Goal: Transaction & Acquisition: Purchase product/service

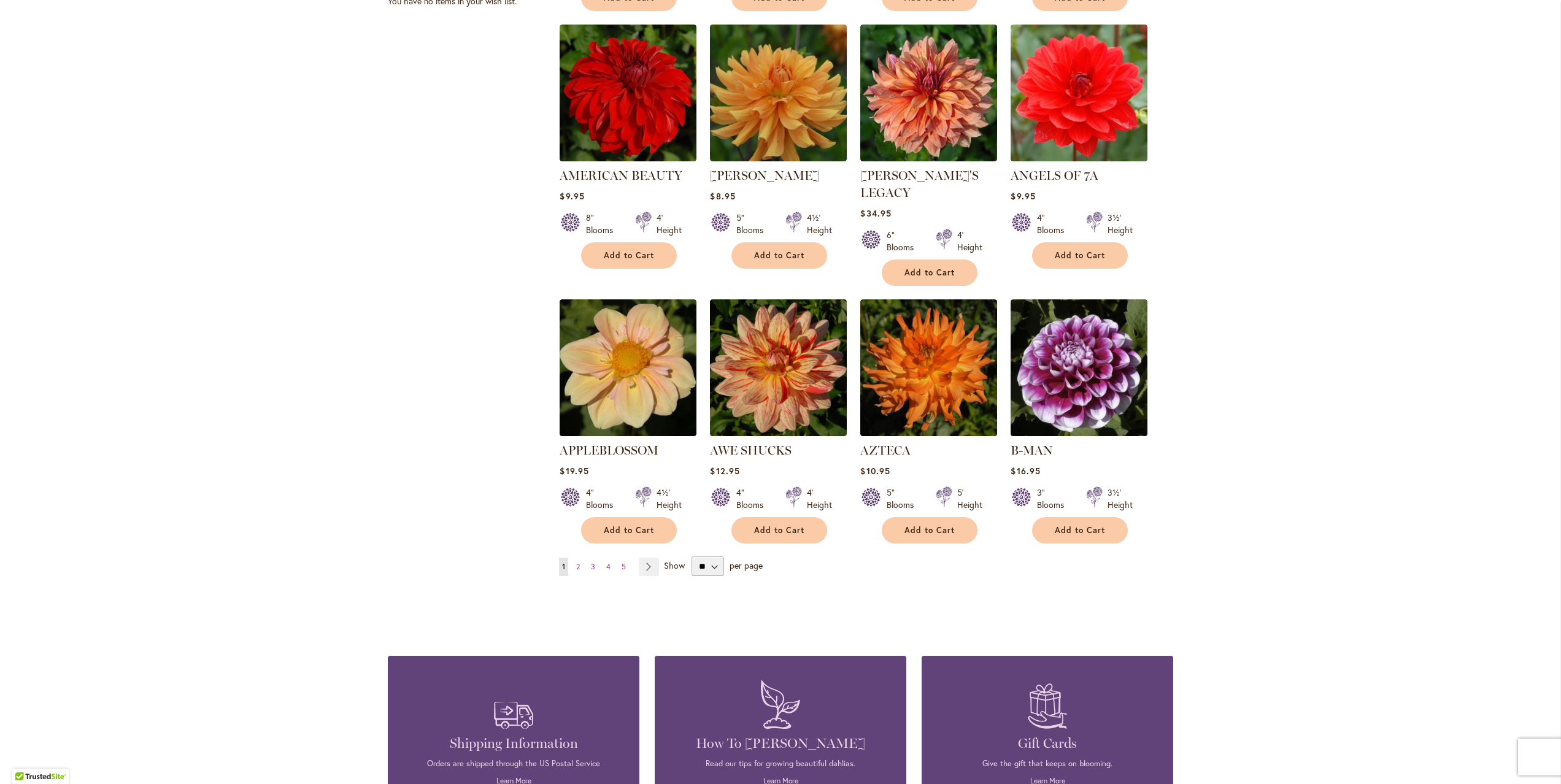
scroll to position [772, 0]
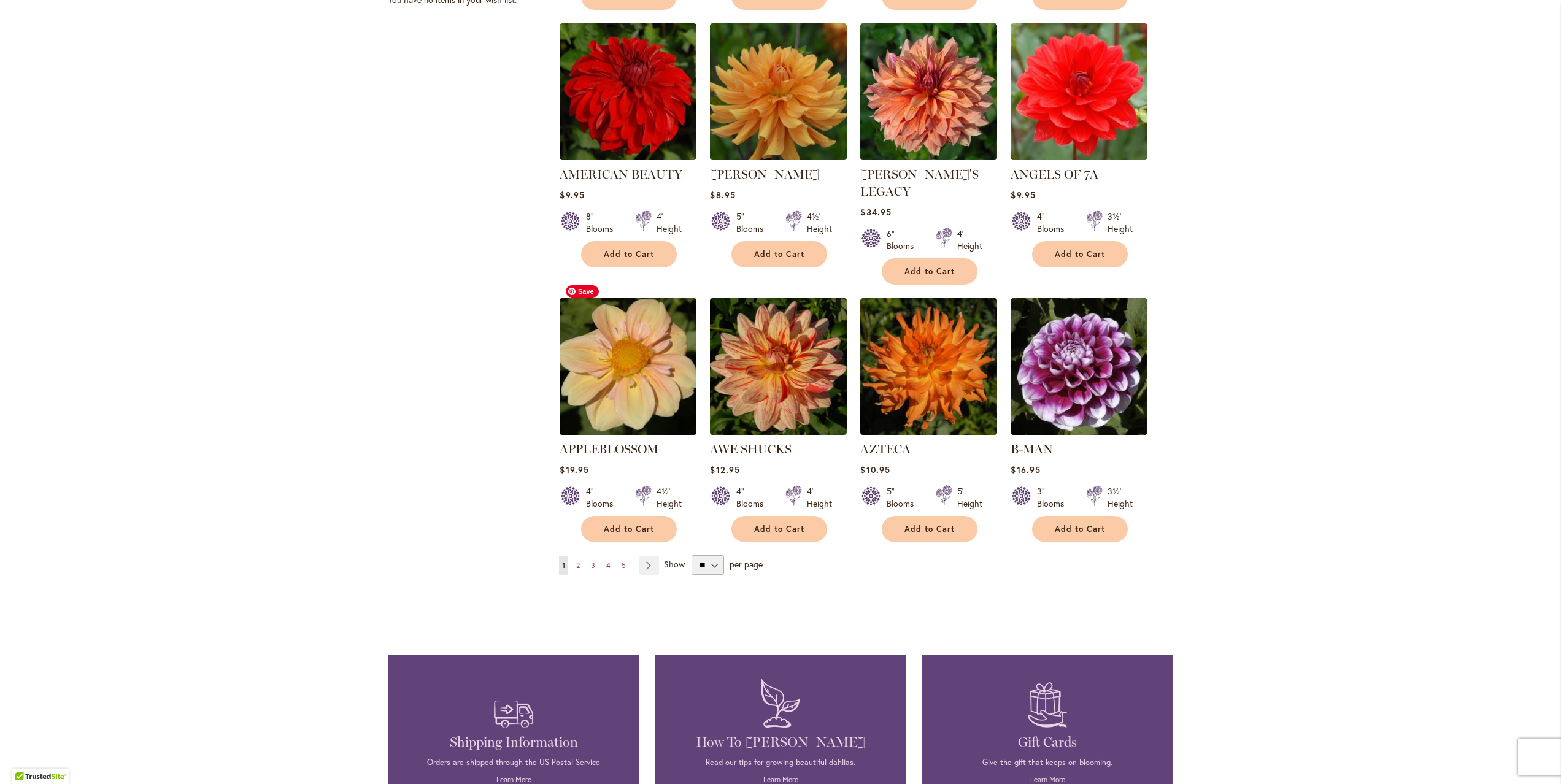
click at [598, 347] on img at bounding box center [628, 366] width 143 height 143
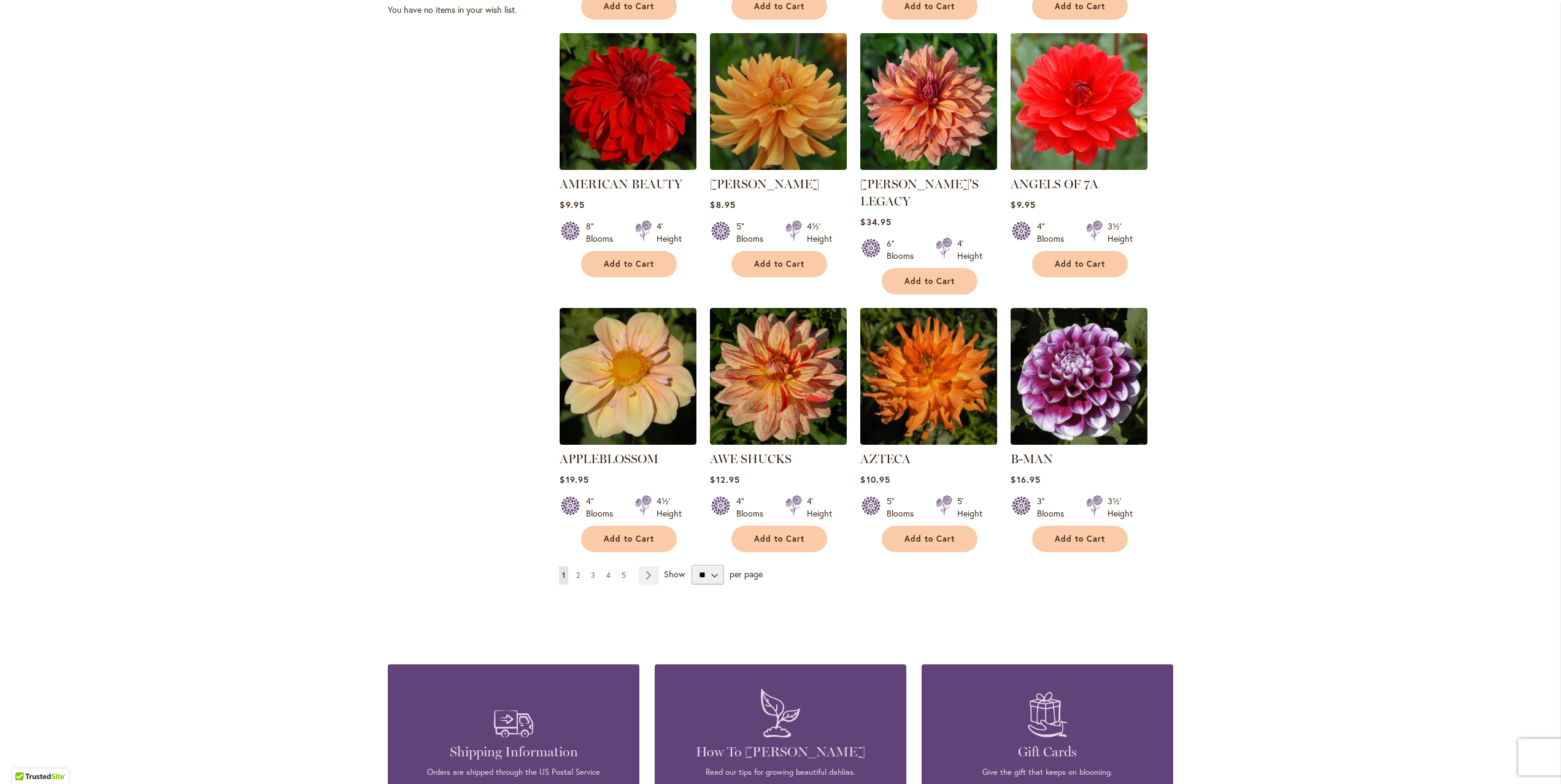
scroll to position [769, 0]
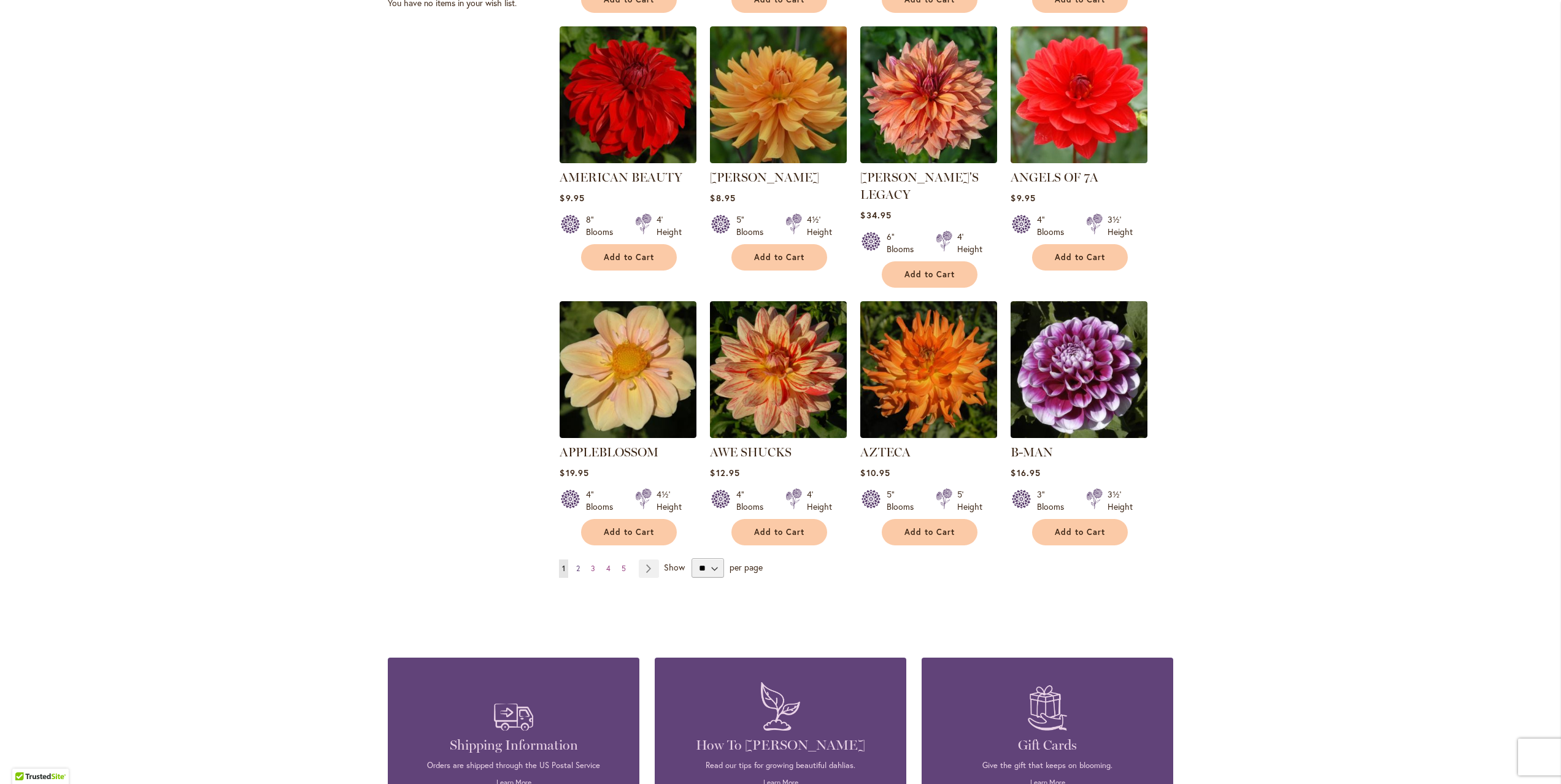
click at [577, 564] on span "2" at bounding box center [578, 568] width 3 height 10
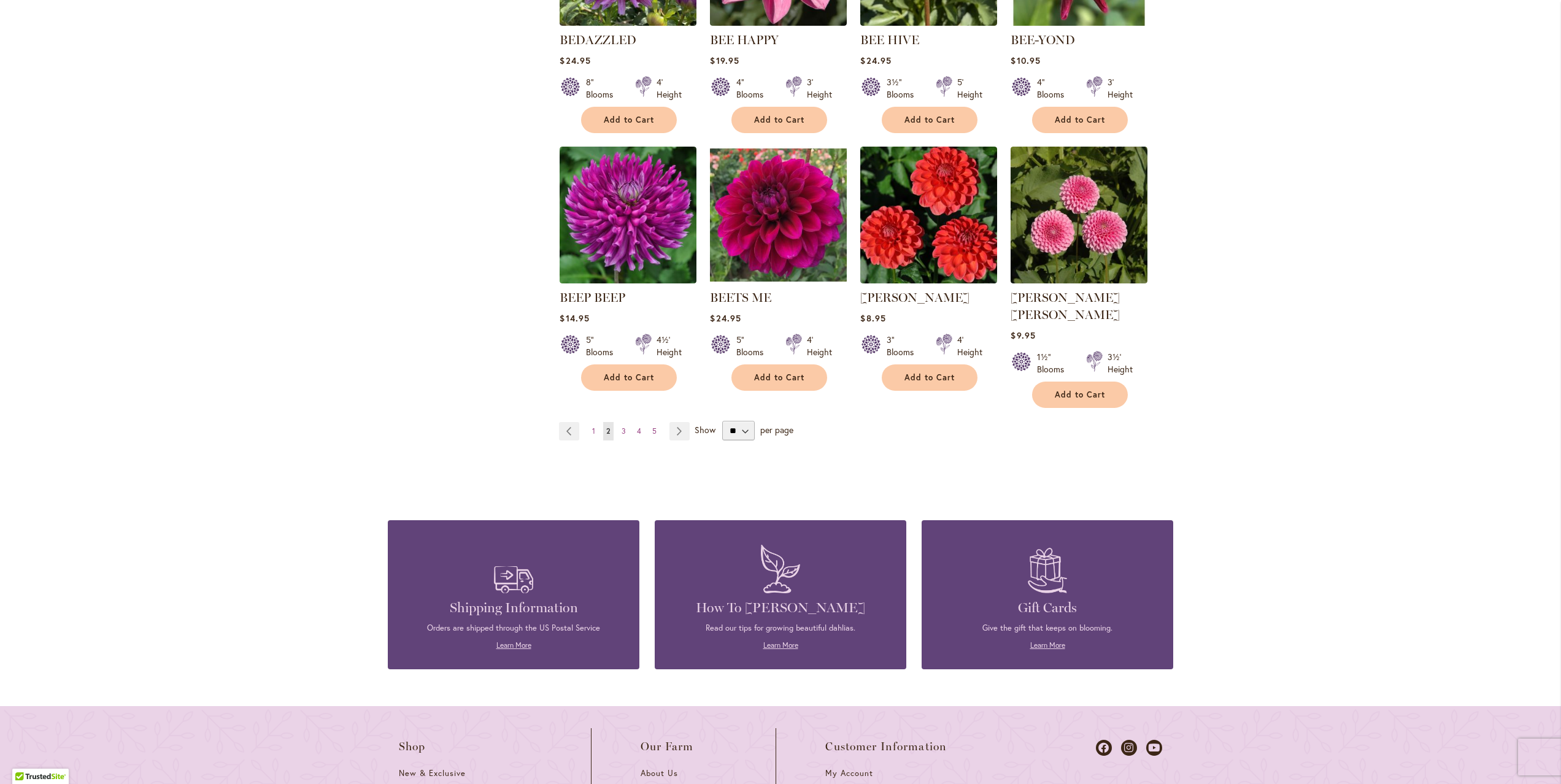
scroll to position [913, 0]
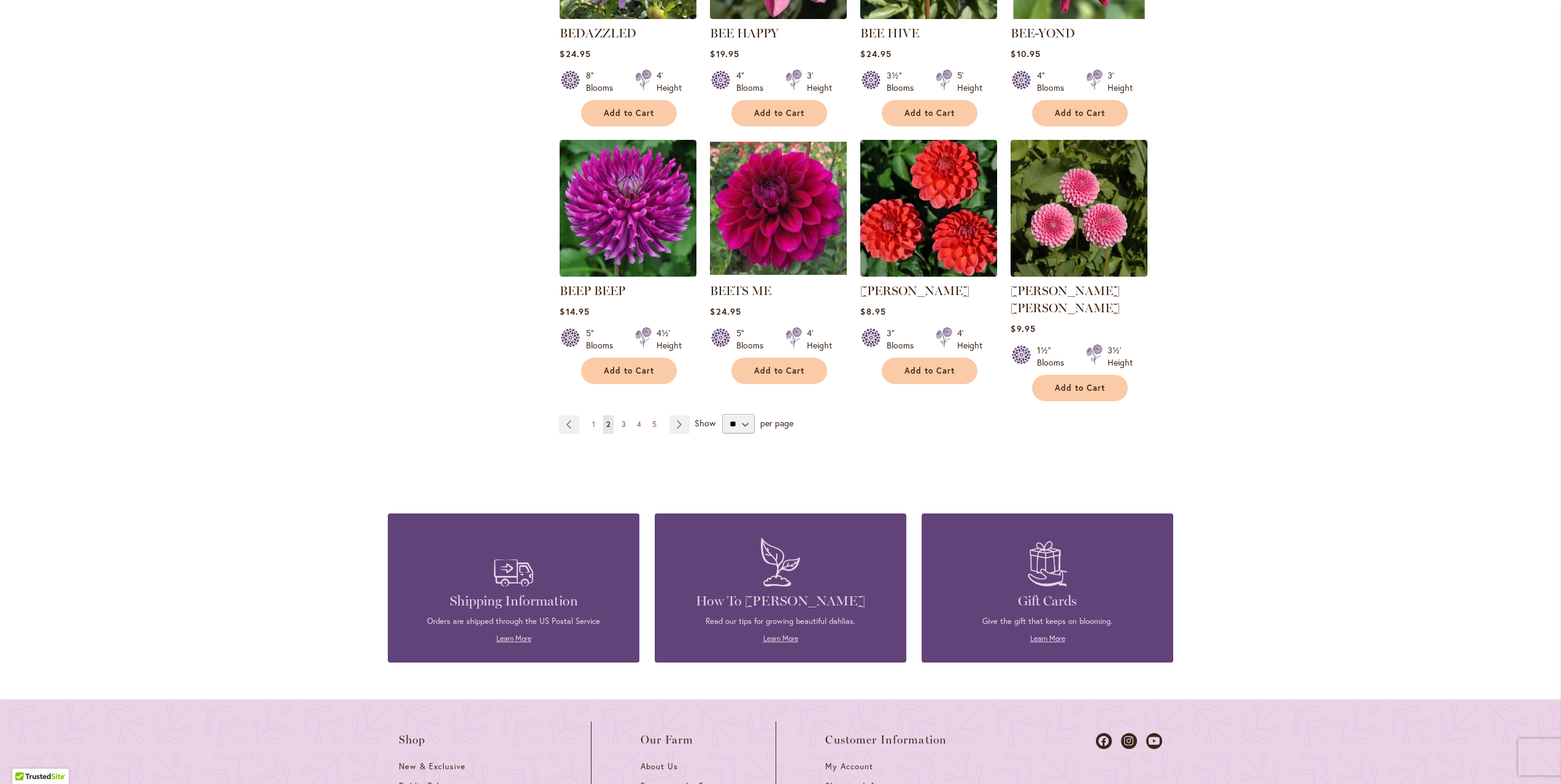
click at [624, 419] on span "3" at bounding box center [624, 423] width 4 height 10
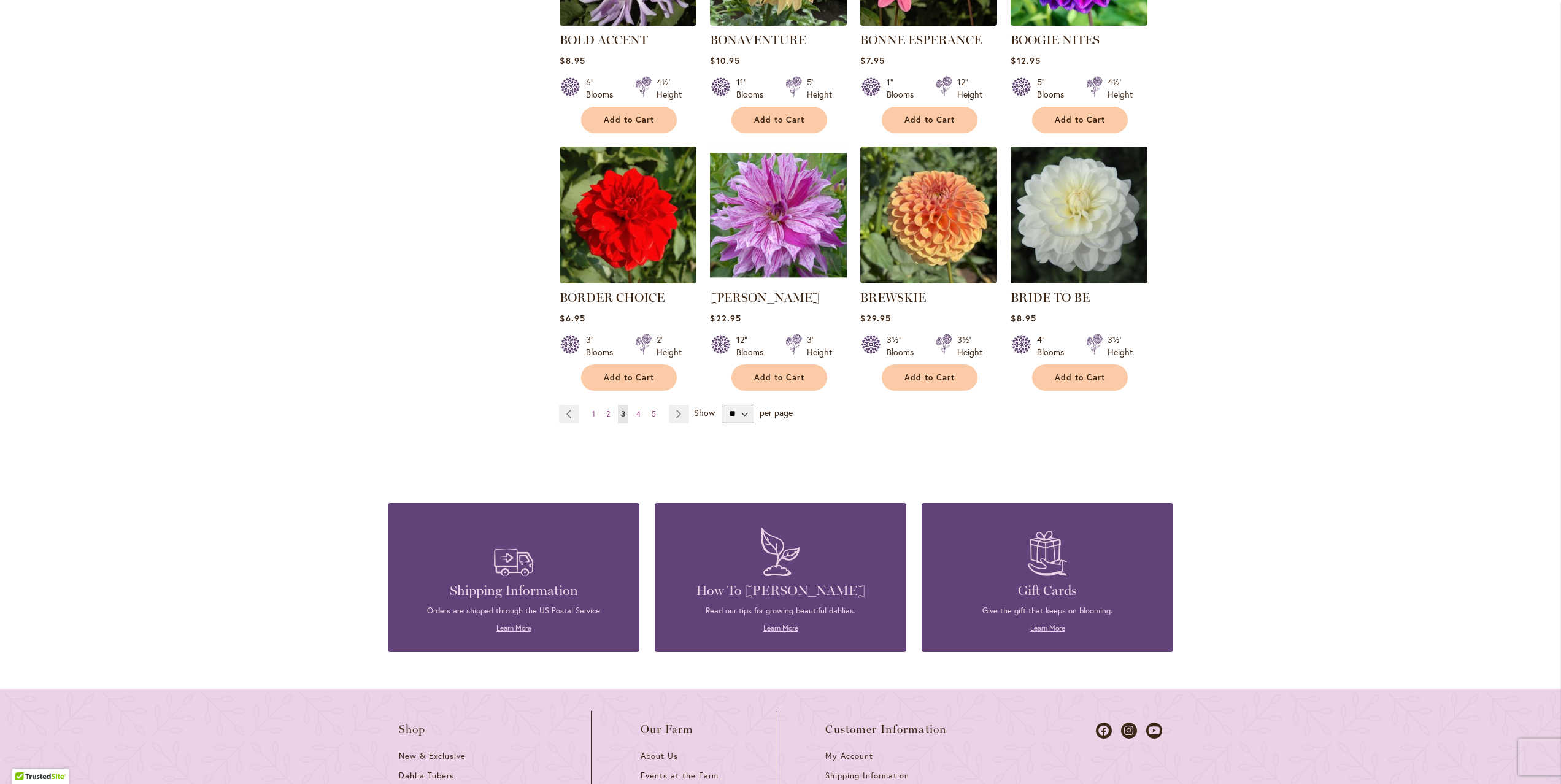
scroll to position [914, 0]
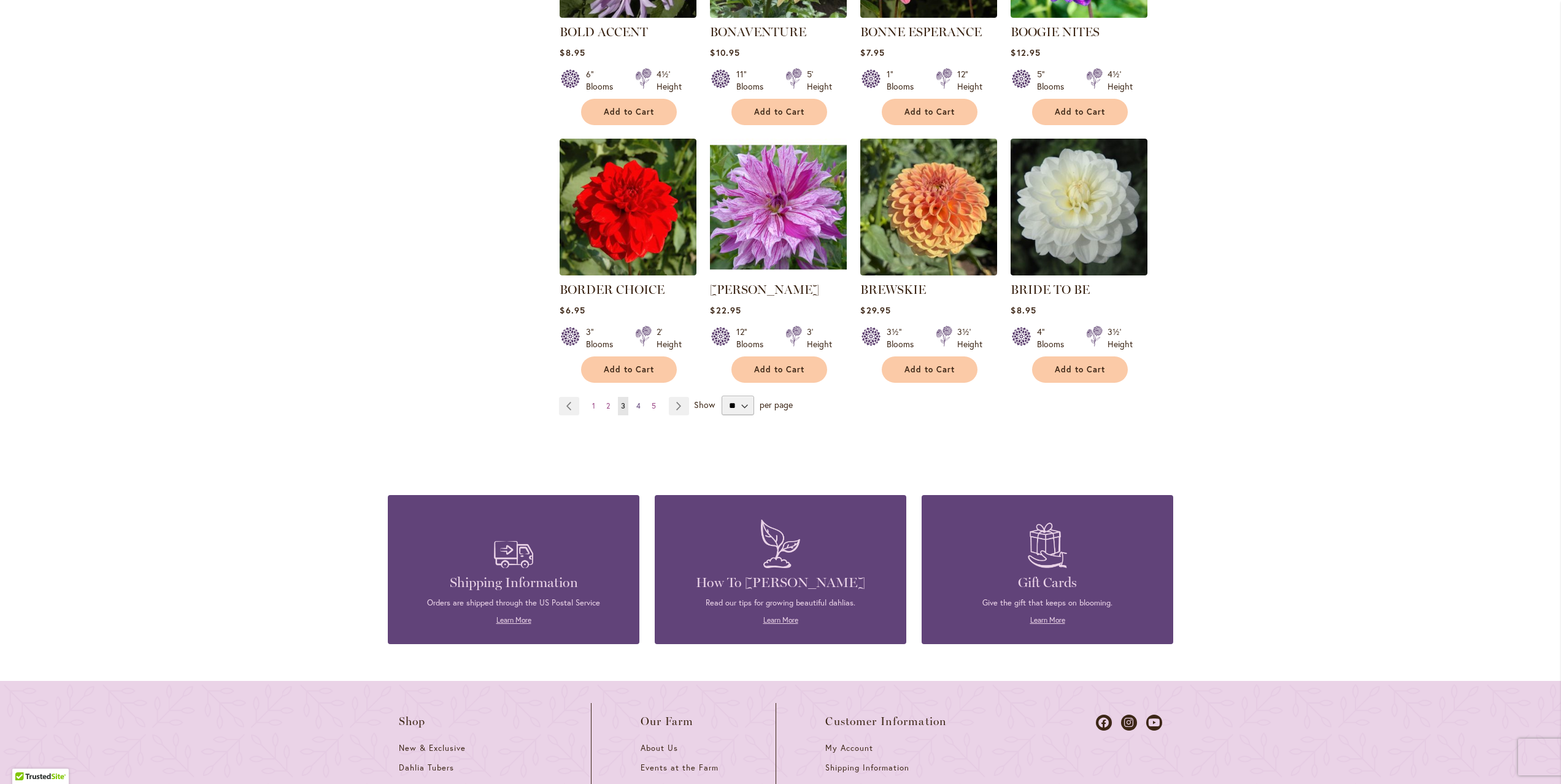
click at [639, 404] on span "4" at bounding box center [638, 405] width 4 height 10
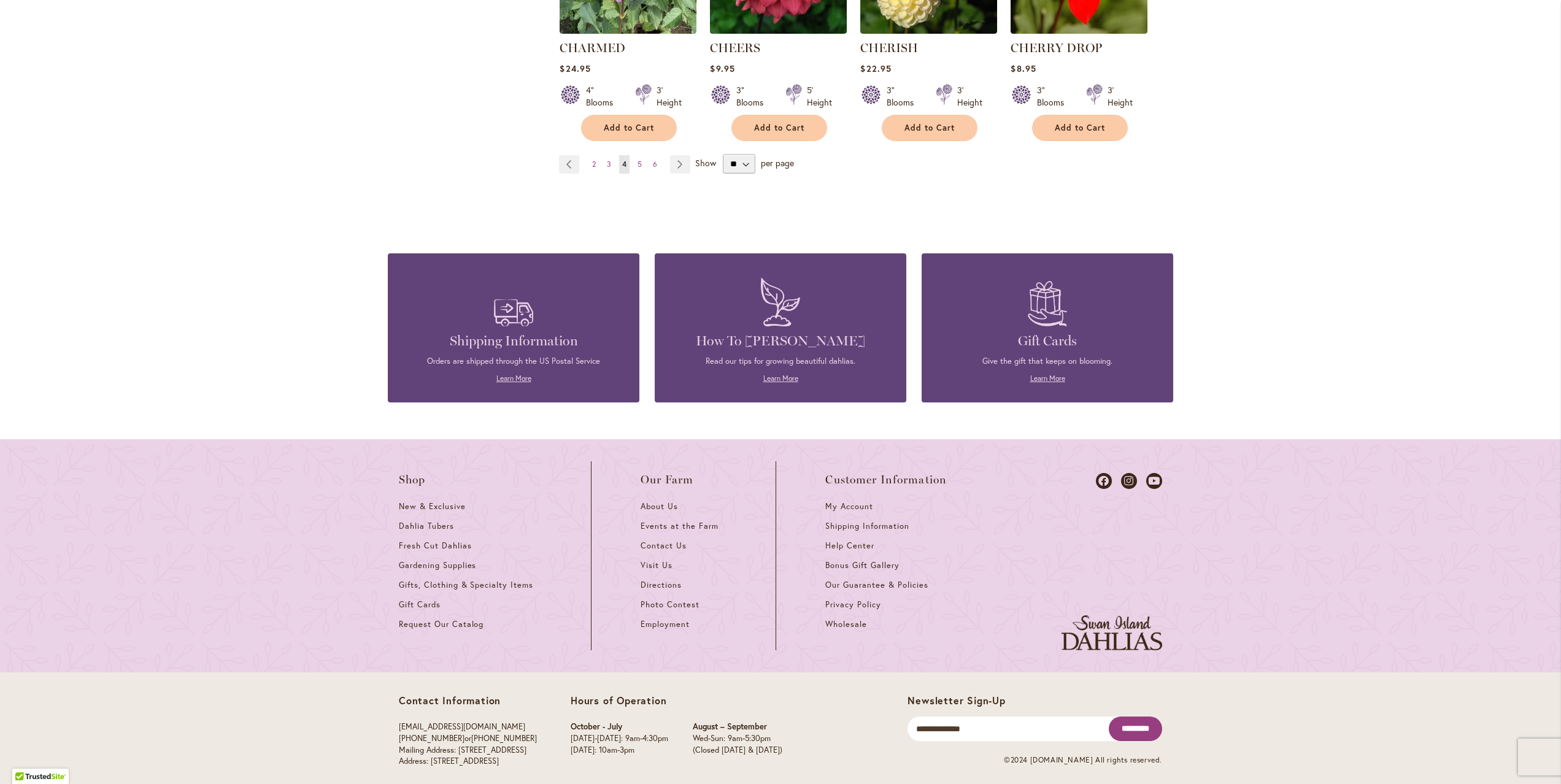
scroll to position [1174, 0]
click at [638, 162] on span "5" at bounding box center [639, 163] width 4 height 10
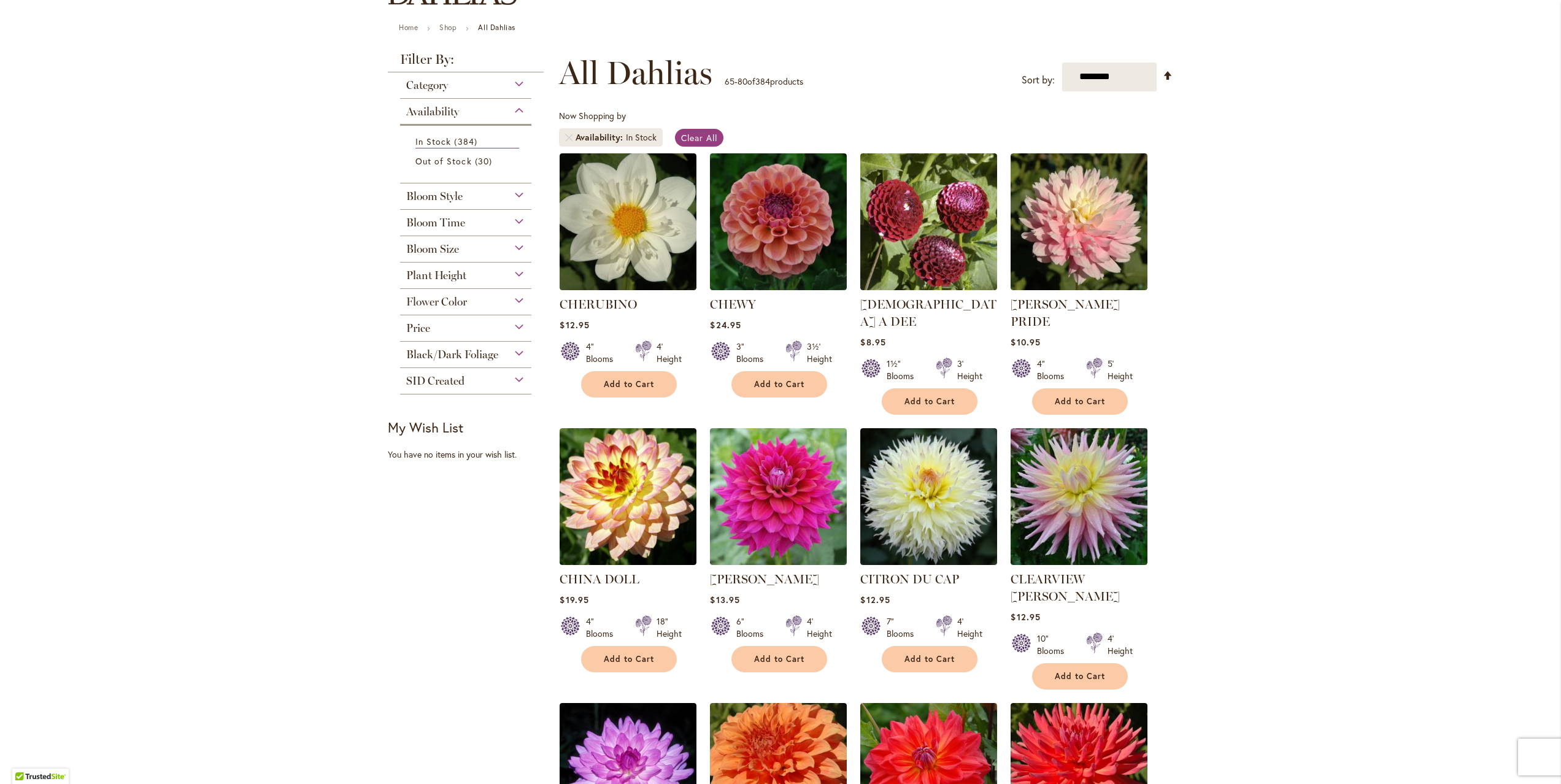
scroll to position [129, 0]
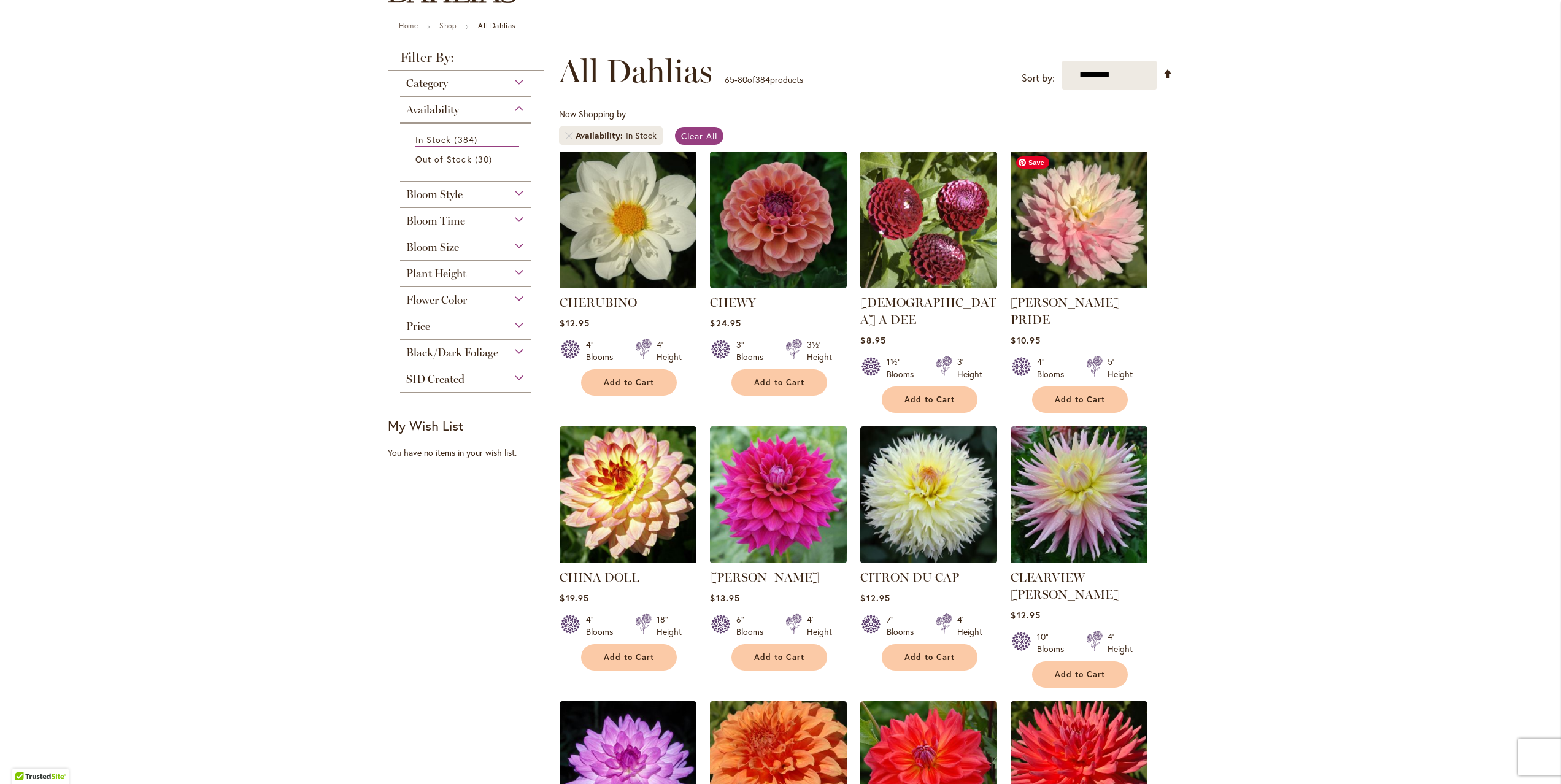
click at [1072, 218] on img at bounding box center [1079, 219] width 143 height 143
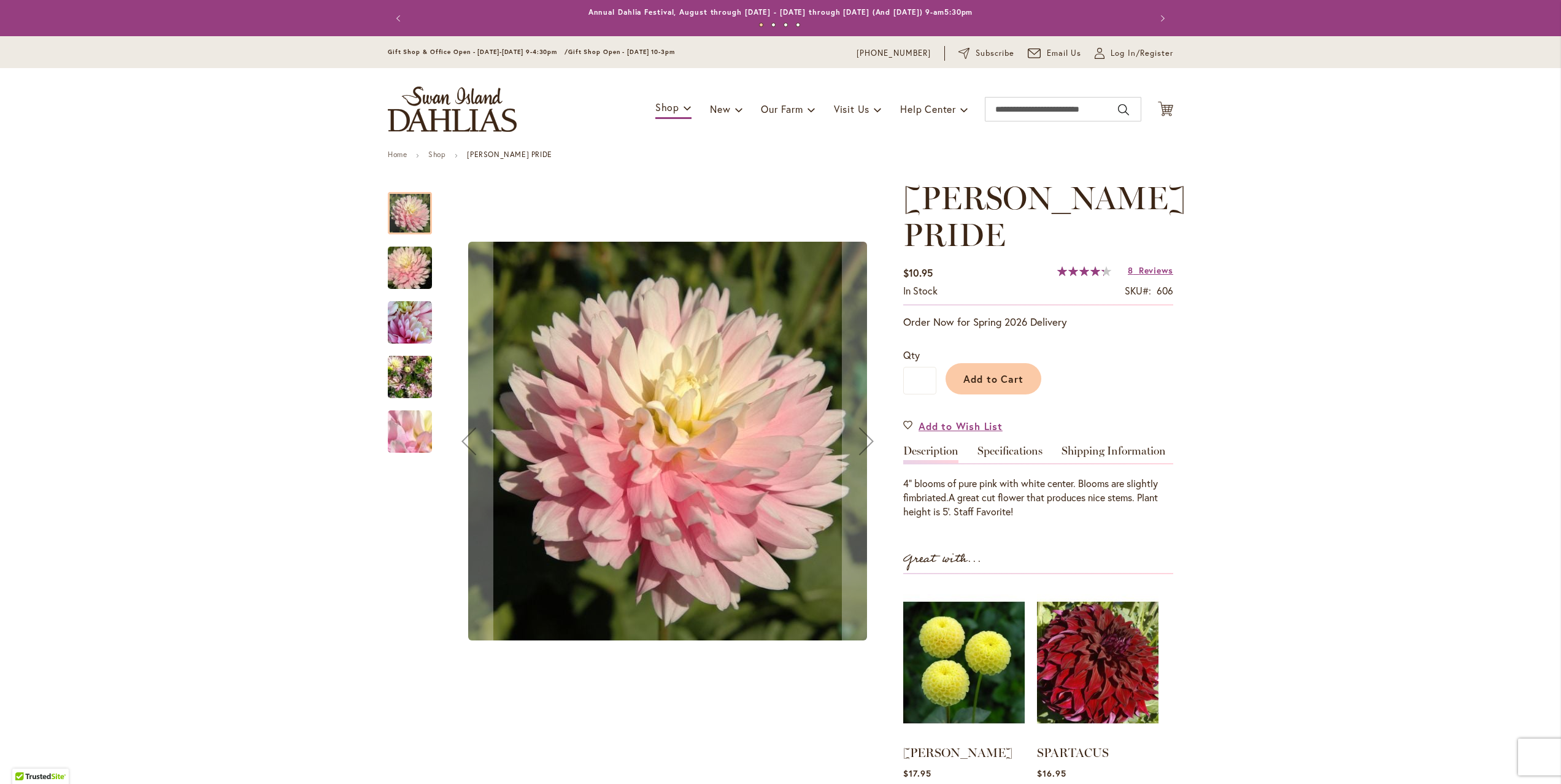
click at [400, 264] on img "CHILSON'S PRIDE" at bounding box center [410, 267] width 88 height 58
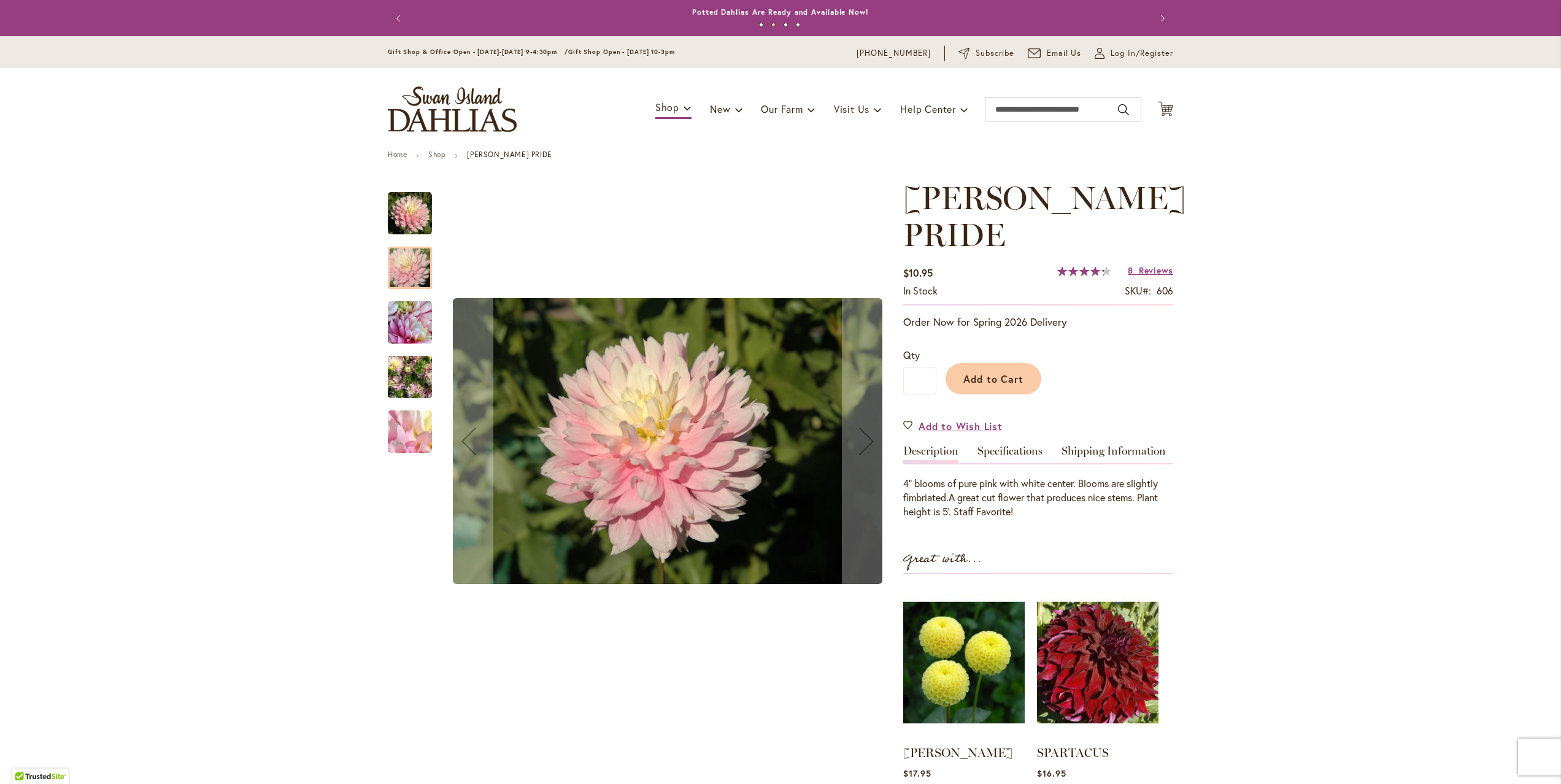
click at [404, 327] on img "CHILSON'S PRIDE" at bounding box center [410, 322] width 45 height 45
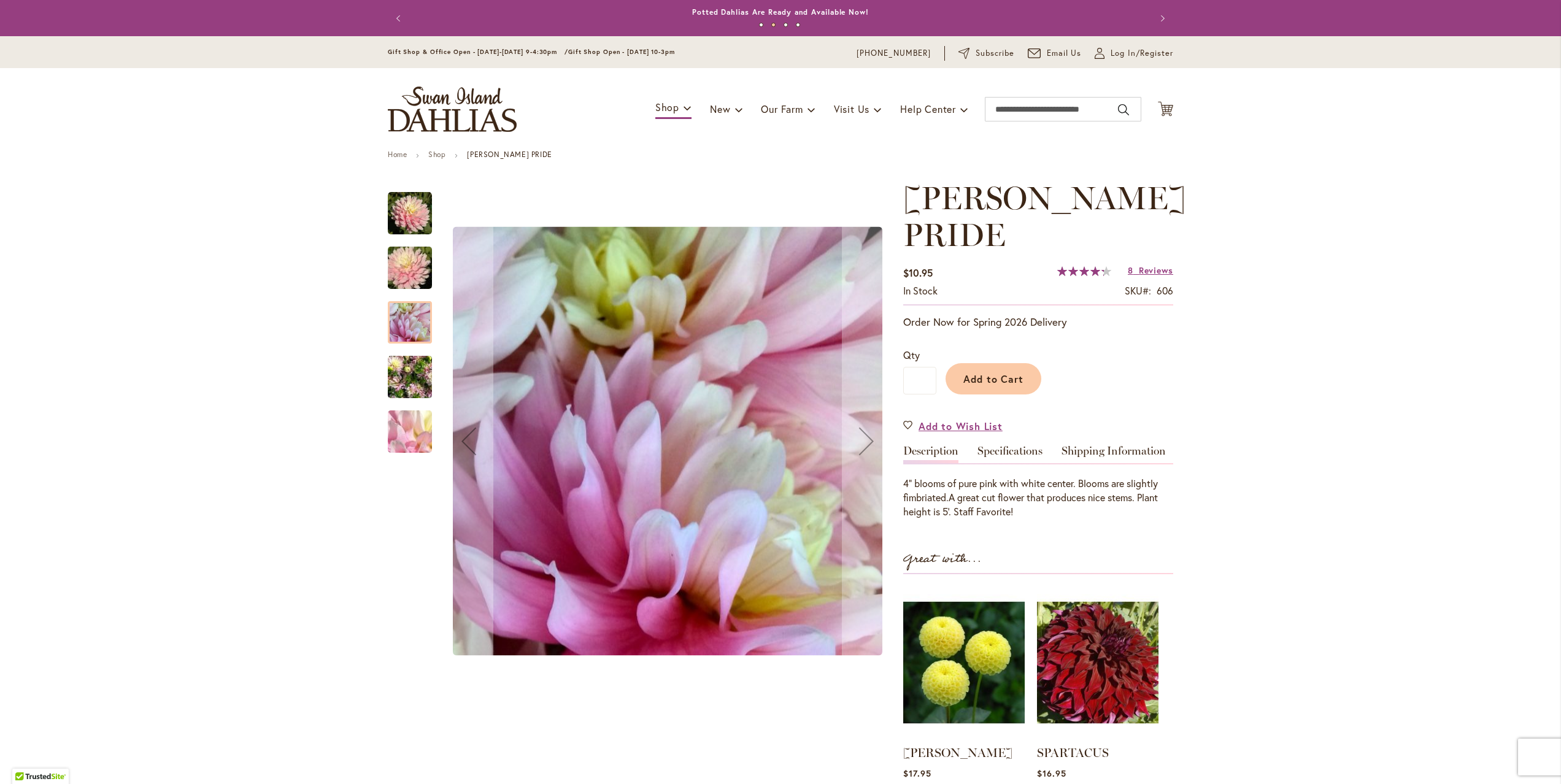
click at [410, 376] on img "CHILSON'S PRIDE" at bounding box center [410, 376] width 45 height 58
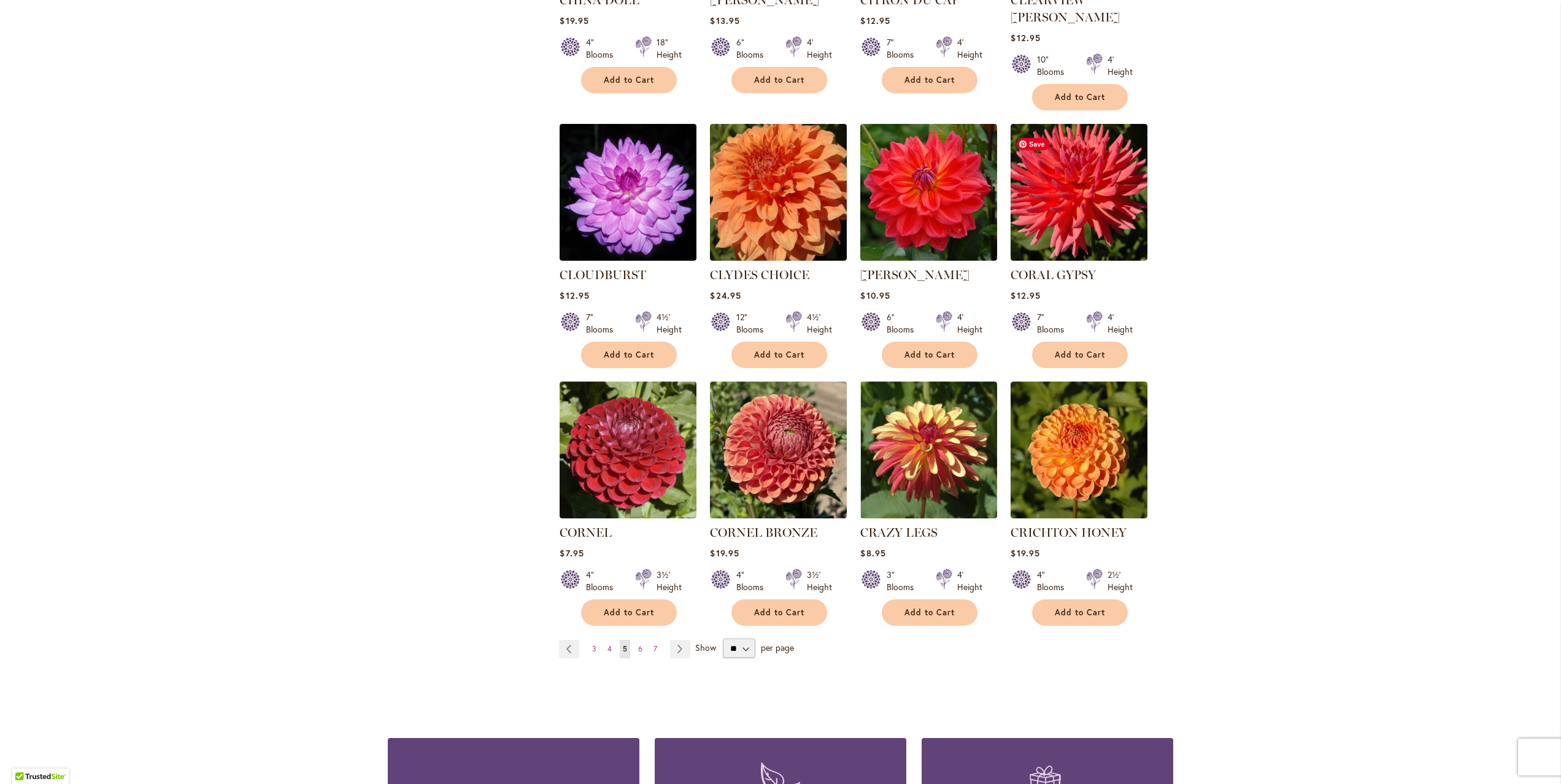
scroll to position [724, 0]
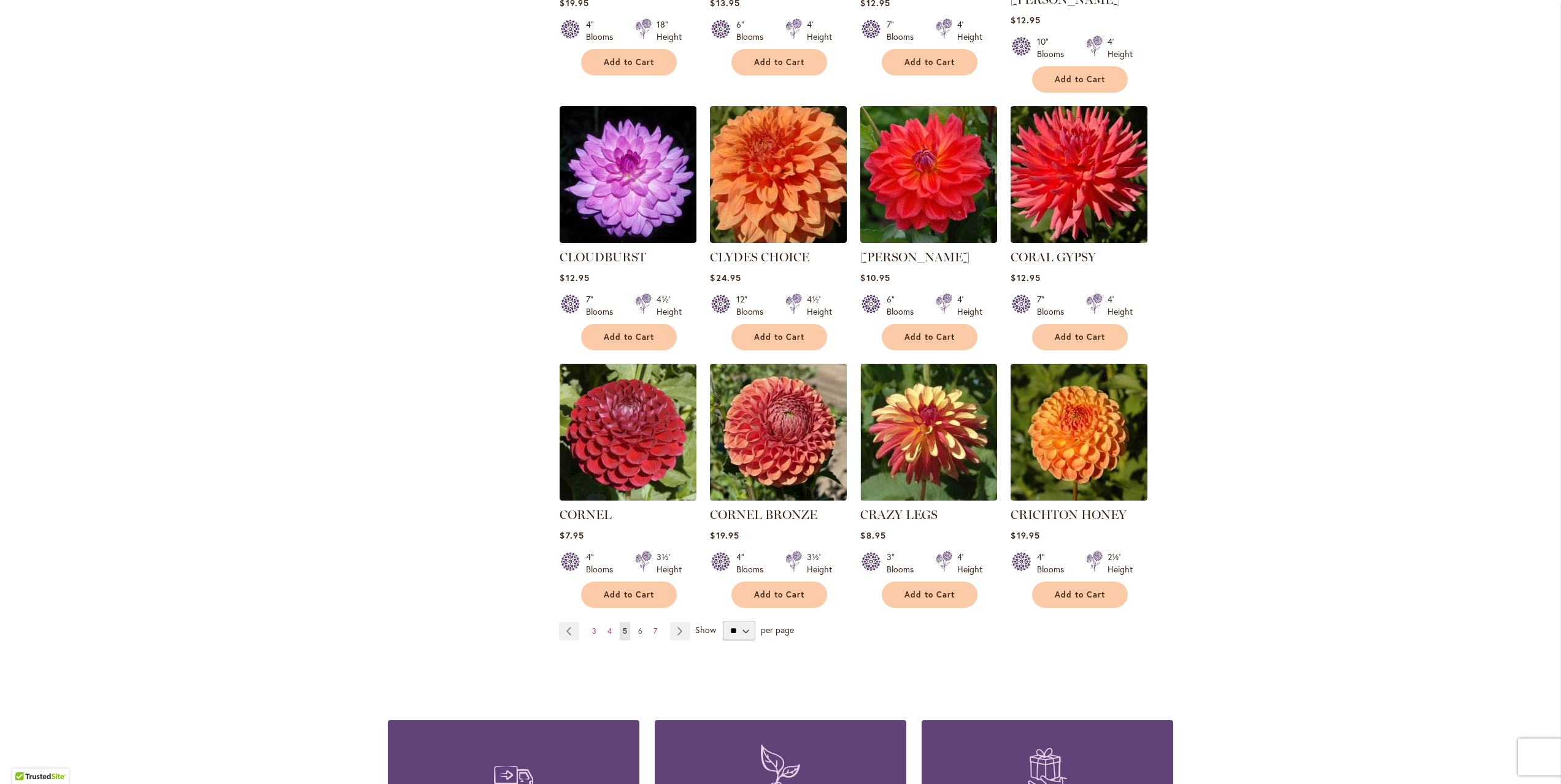
click at [639, 626] on span "6" at bounding box center [640, 630] width 4 height 10
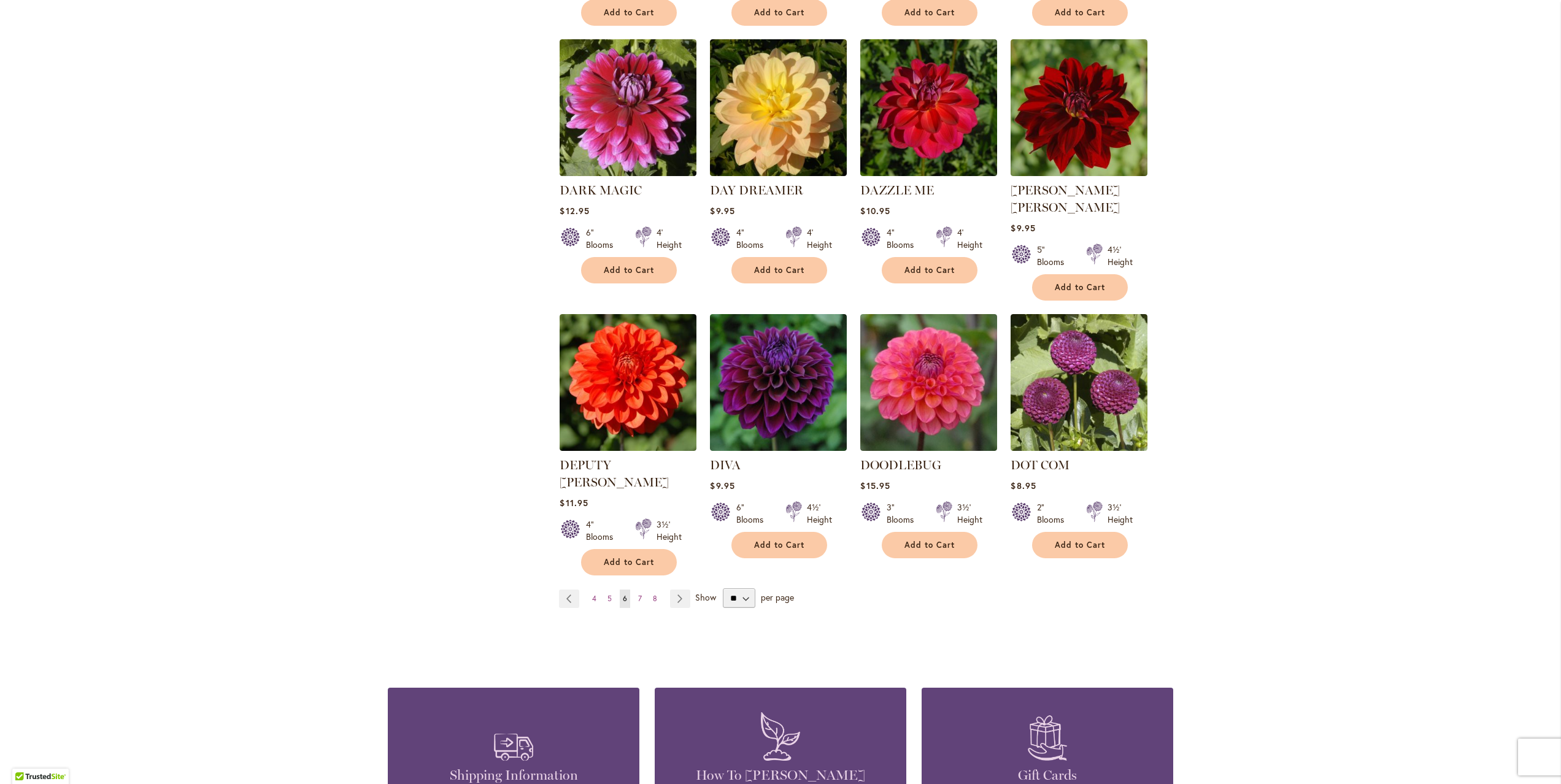
scroll to position [775, 0]
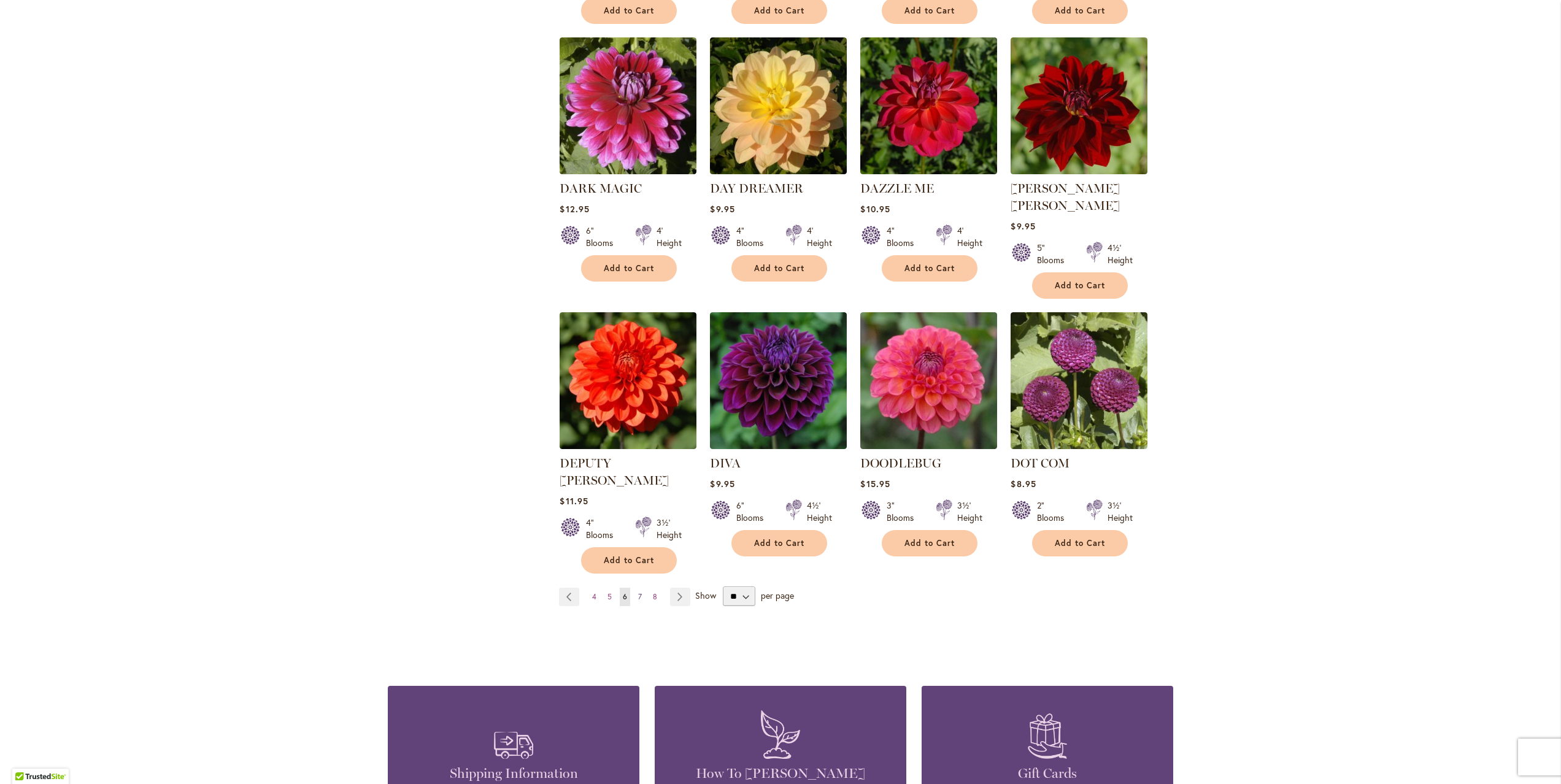
click at [639, 592] on span "7" at bounding box center [640, 596] width 3 height 10
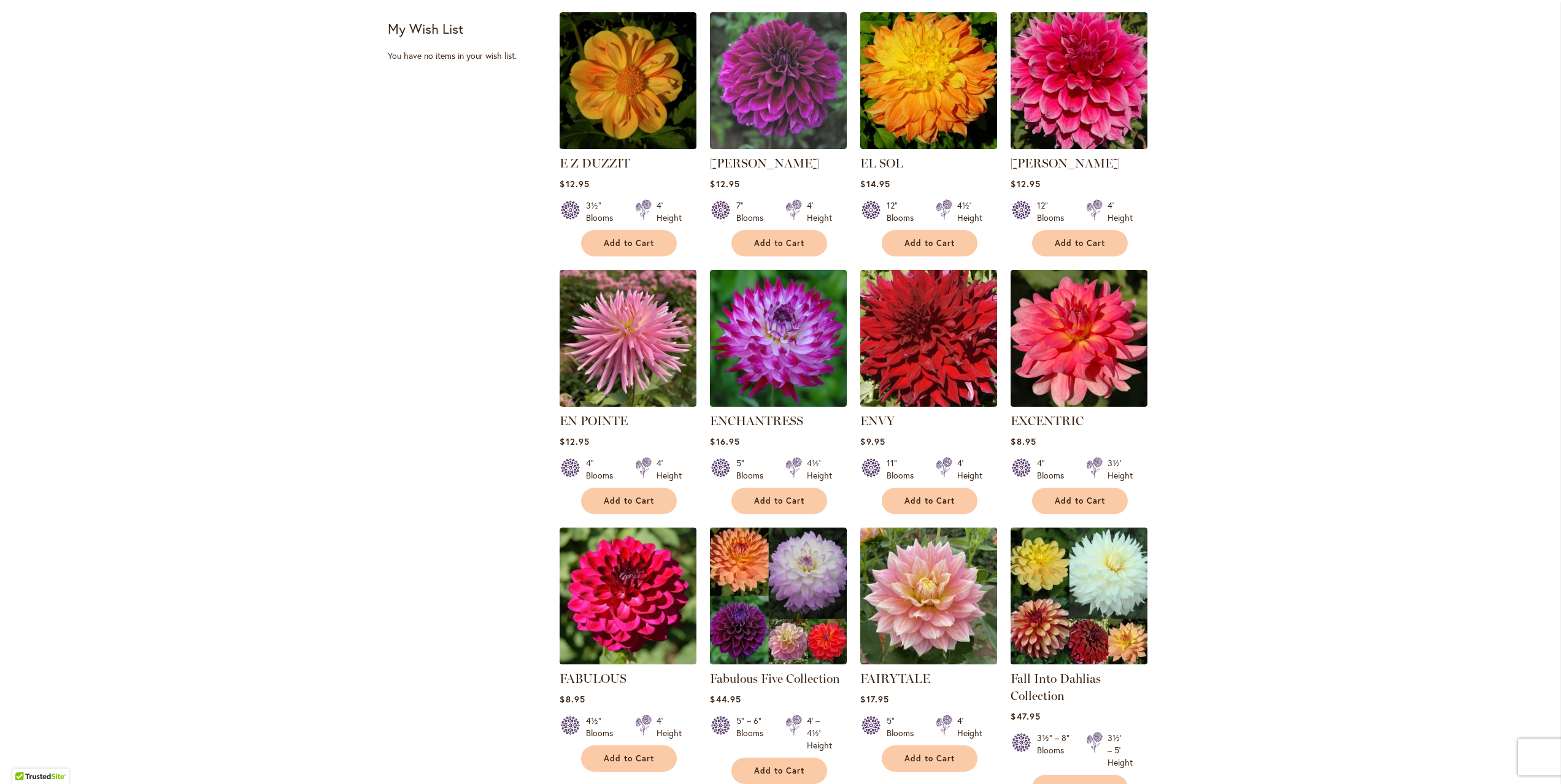
scroll to position [525, 0]
drag, startPoint x: 778, startPoint y: 500, endPoint x: 968, endPoint y: 567, distance: 201.5
click at [778, 500] on span "Add to Cart" at bounding box center [779, 501] width 51 height 10
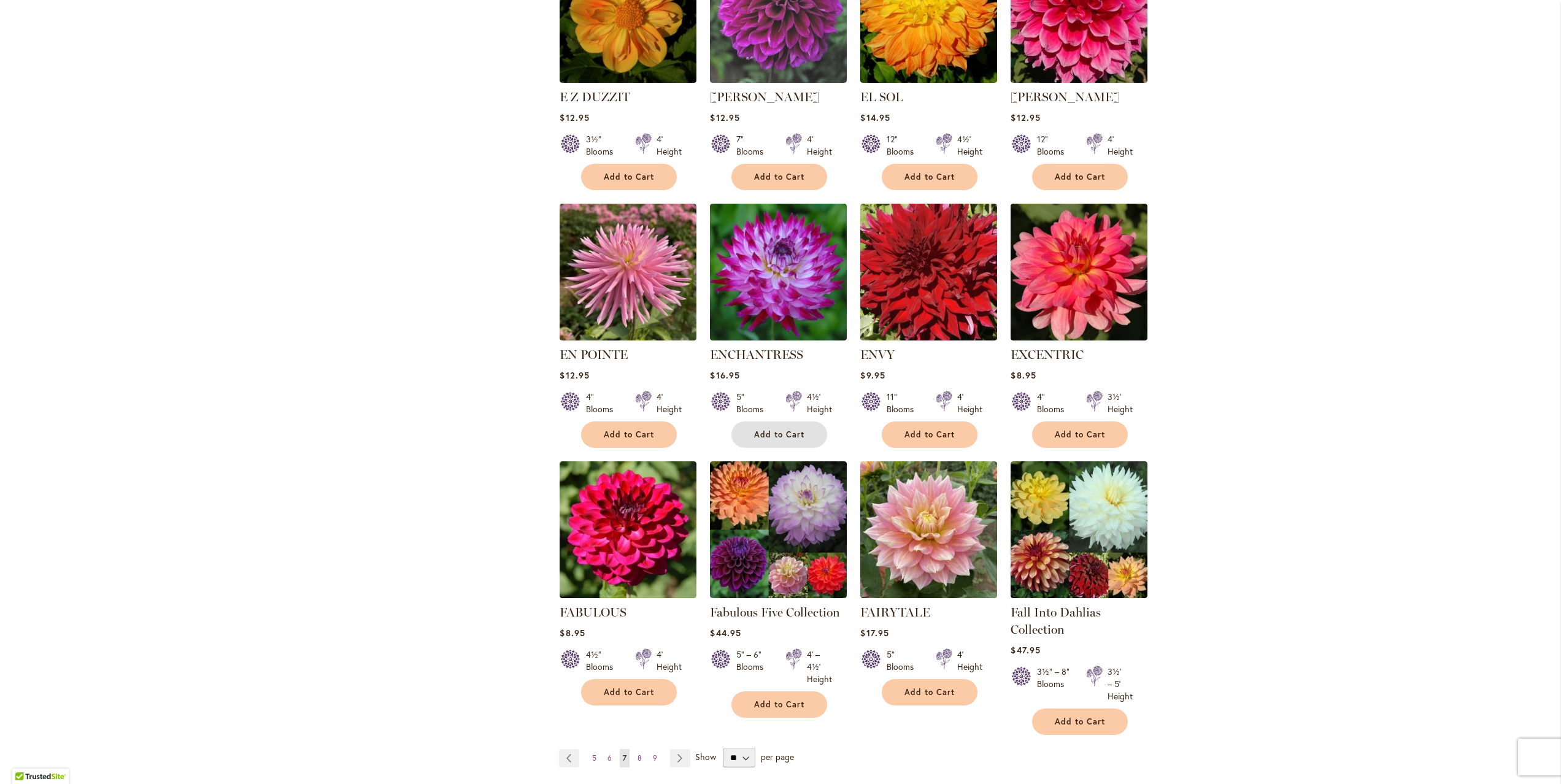
scroll to position [597, 0]
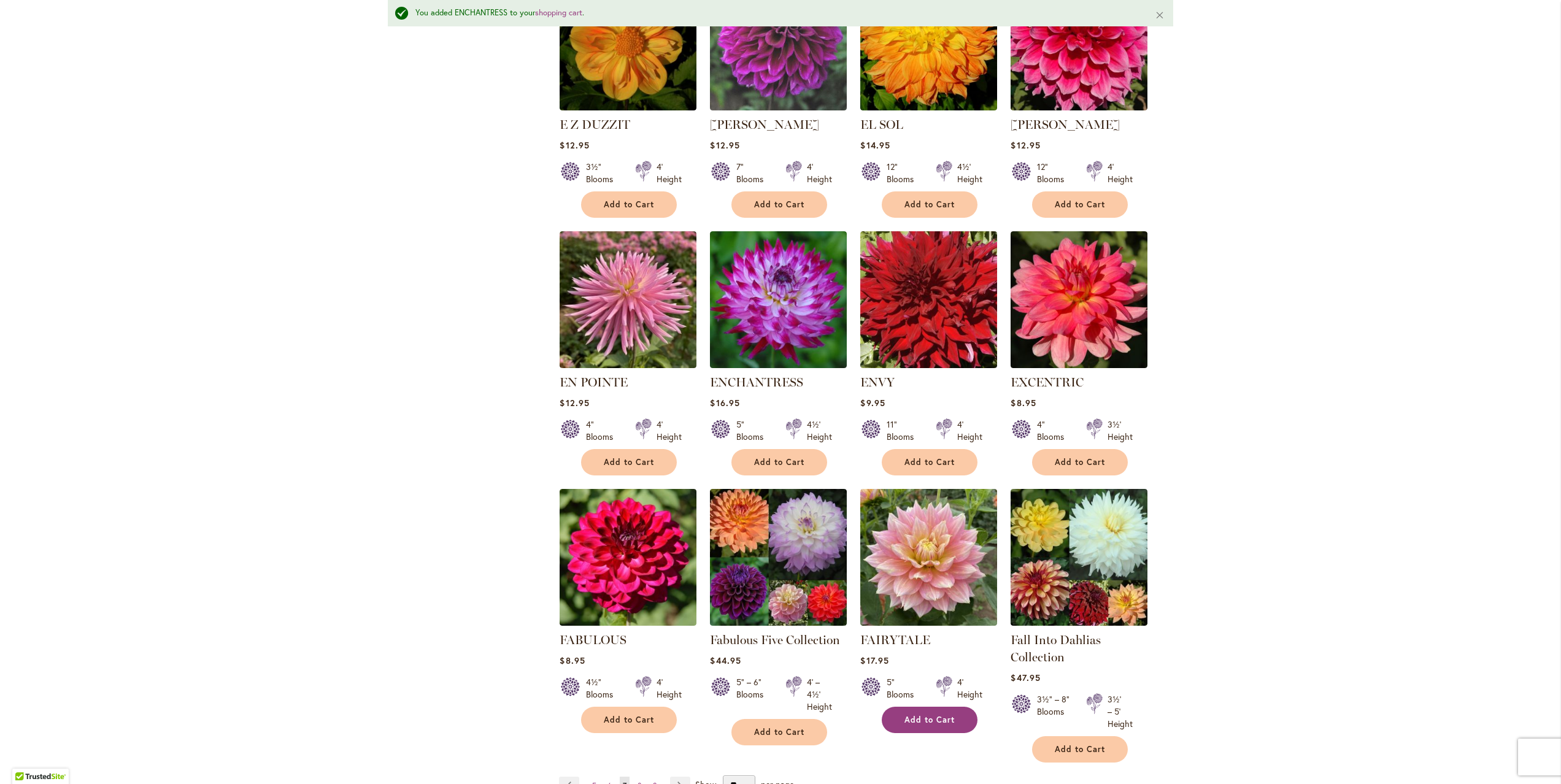
click at [943, 723] on button "Add to Cart" at bounding box center [929, 719] width 96 height 26
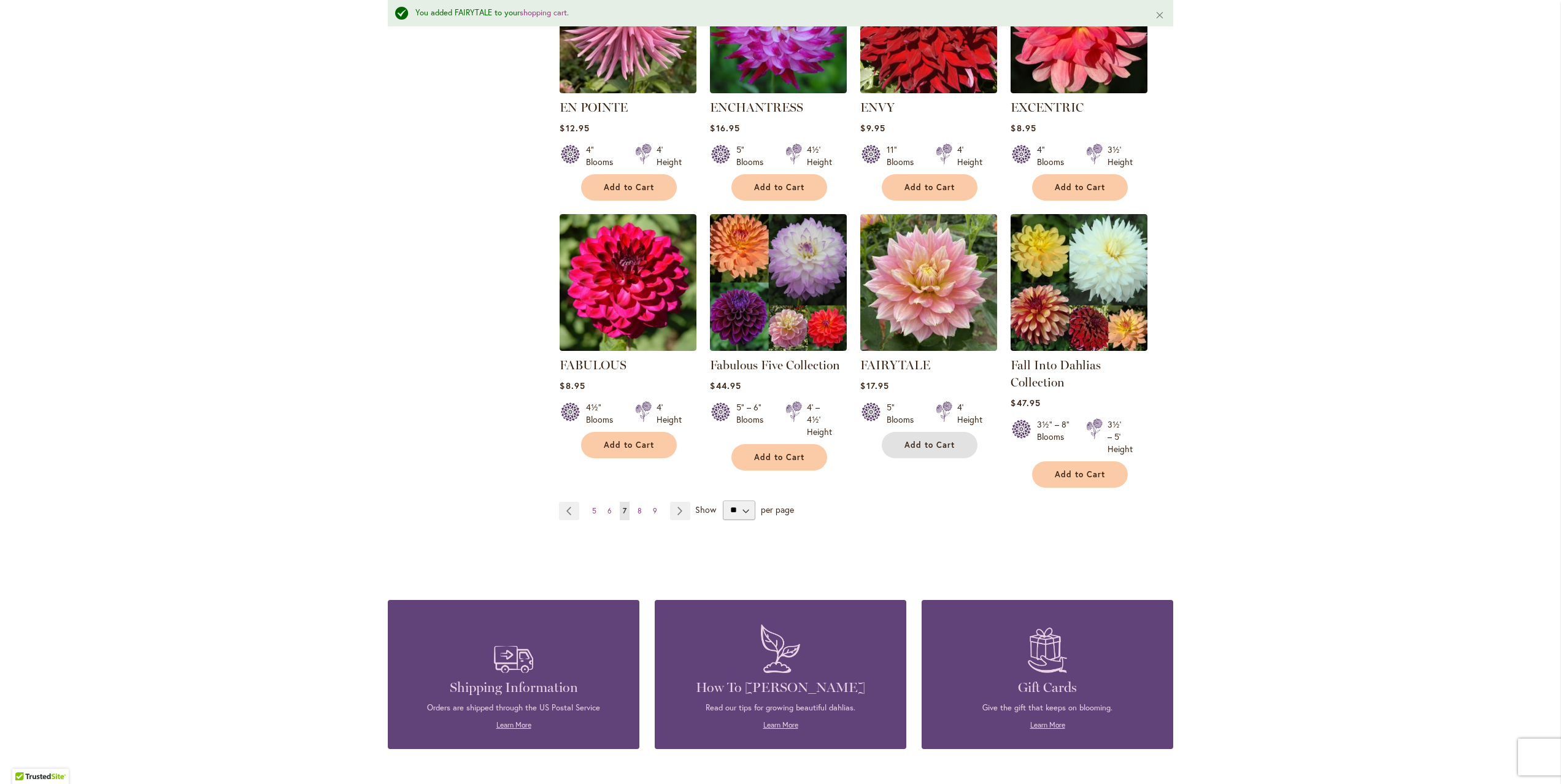
scroll to position [873, 0]
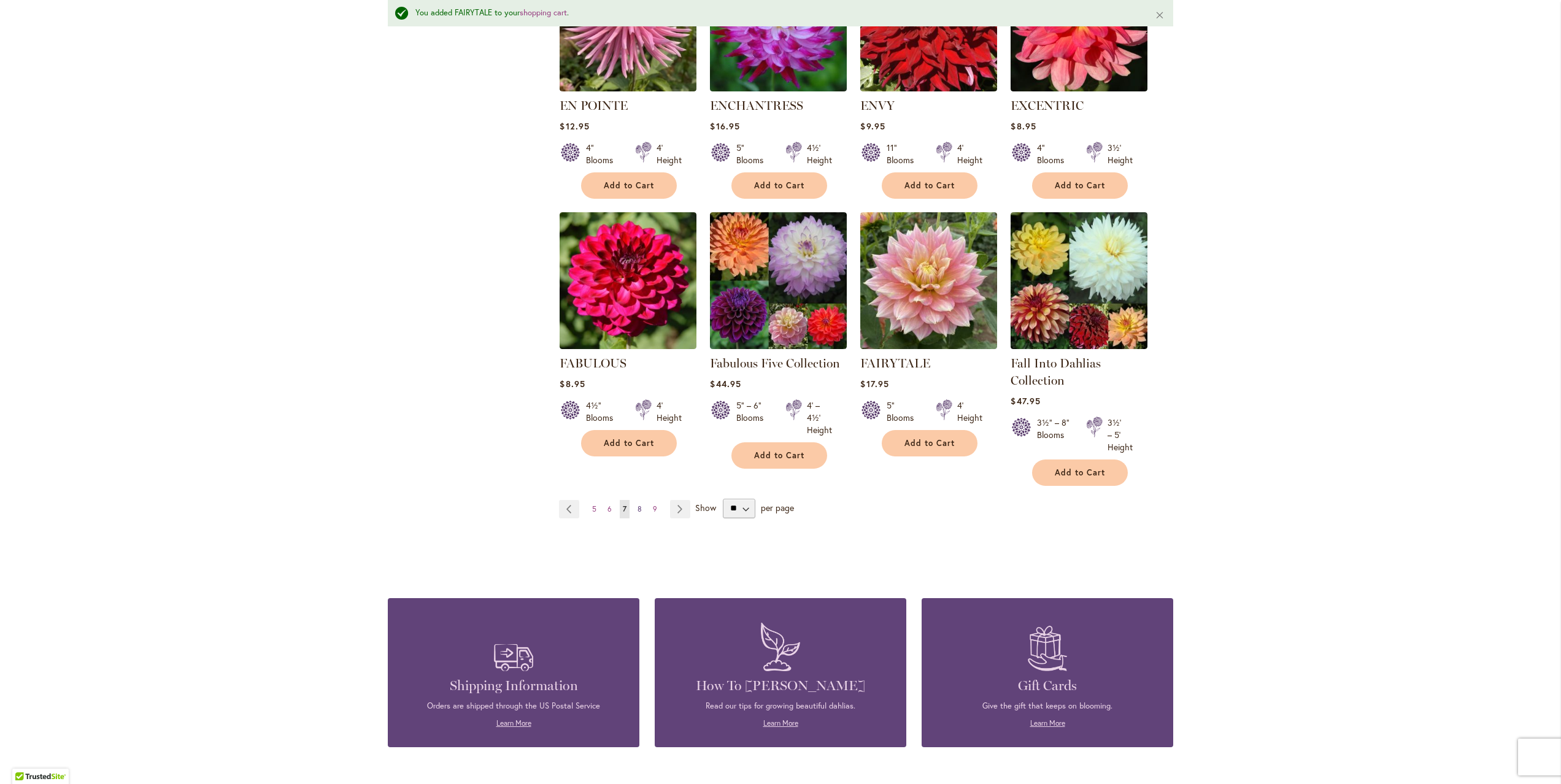
click at [636, 511] on link "Page 8" at bounding box center [639, 509] width 10 height 18
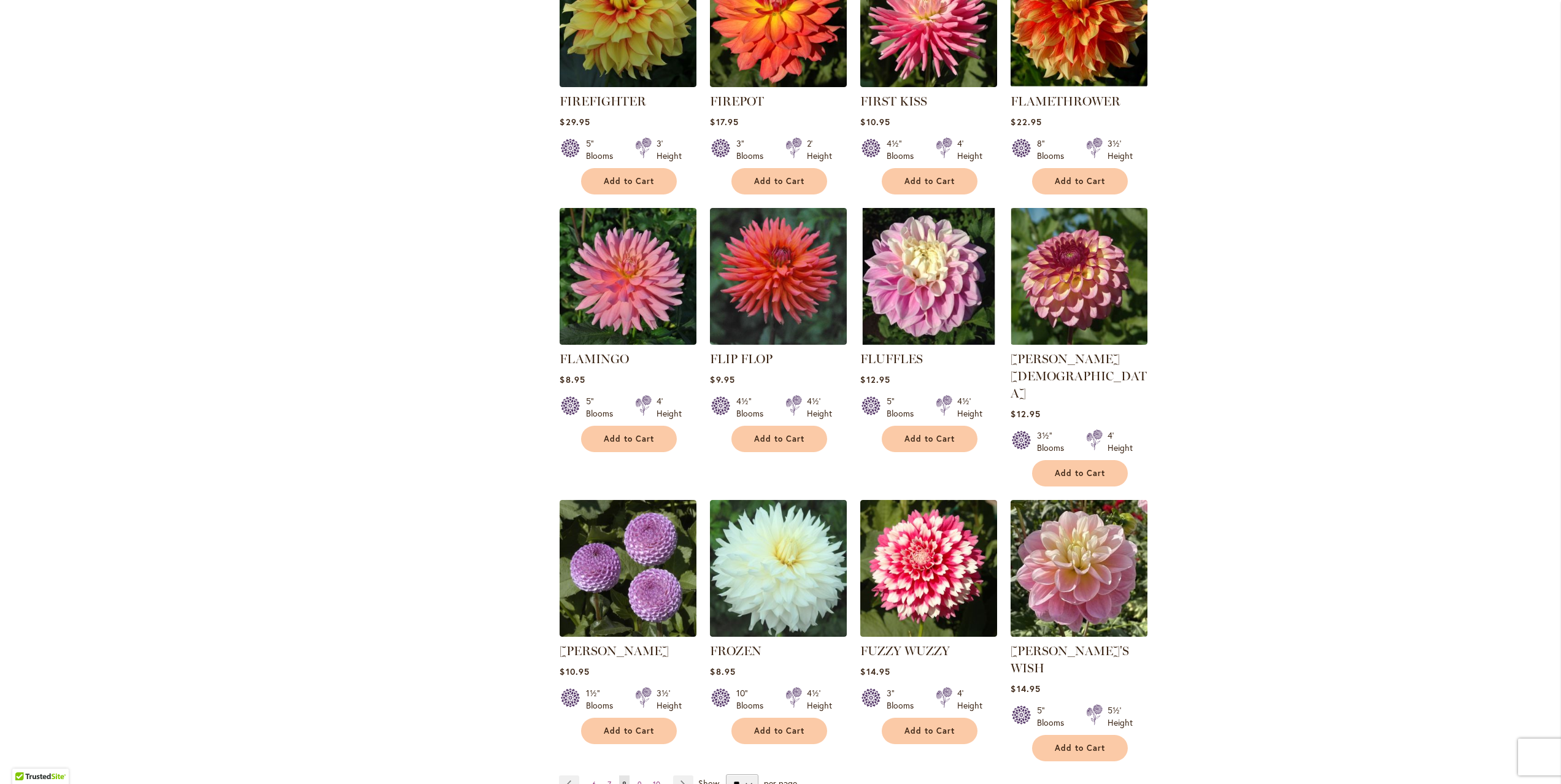
scroll to position [607, 0]
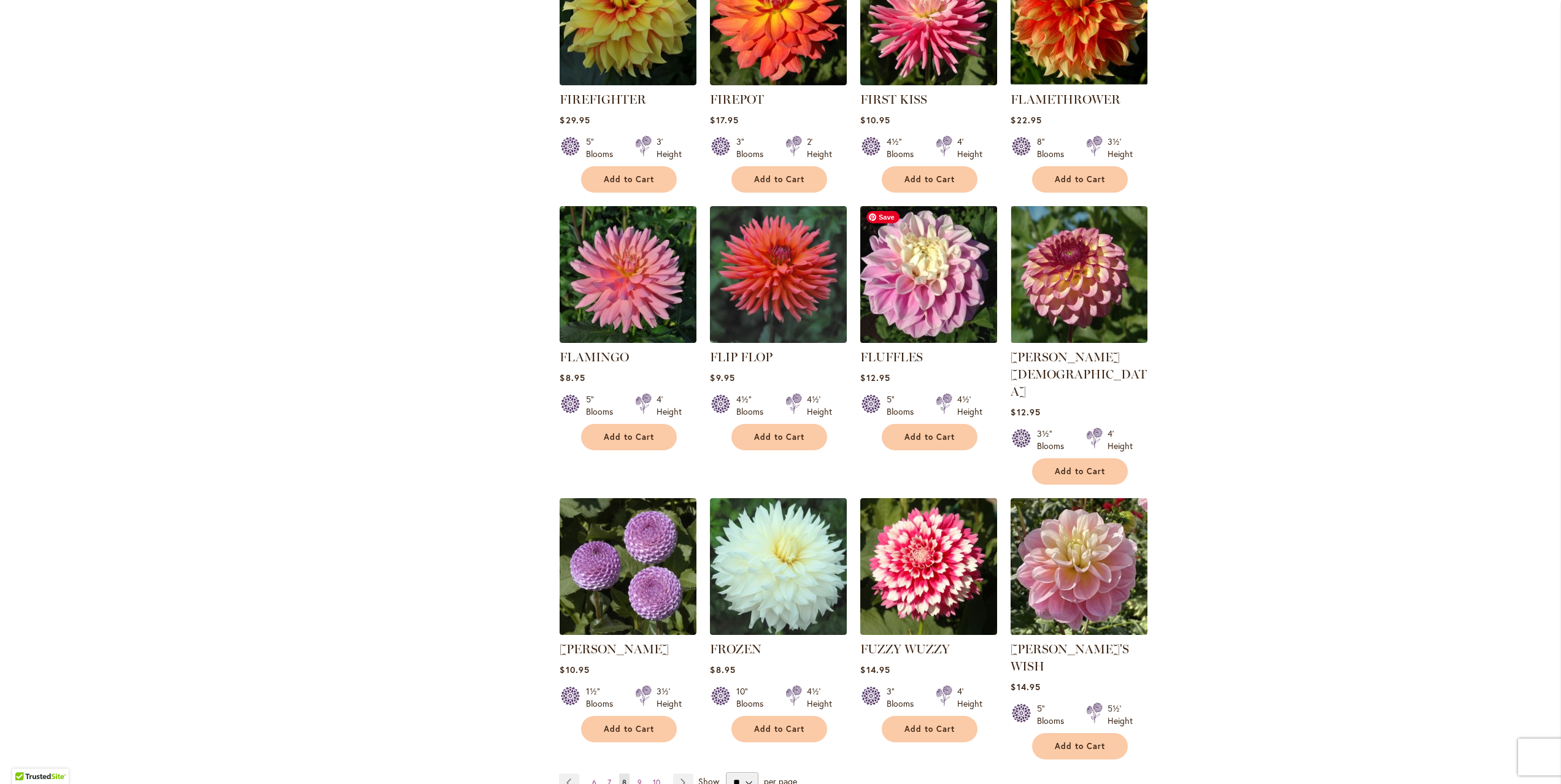
click at [901, 263] on img at bounding box center [929, 274] width 143 height 143
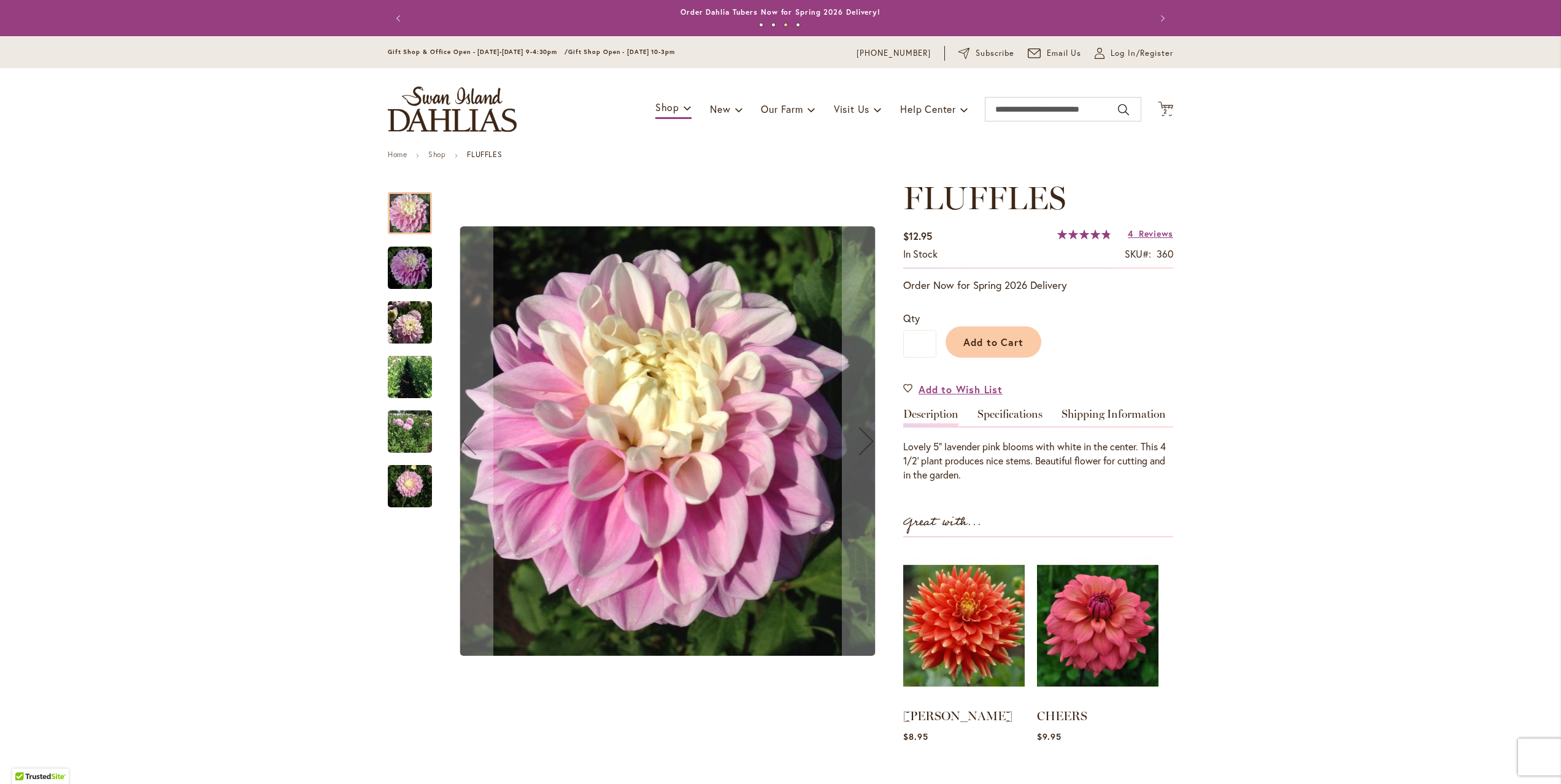
click at [407, 258] on img "FLUFFLES" at bounding box center [410, 268] width 45 height 45
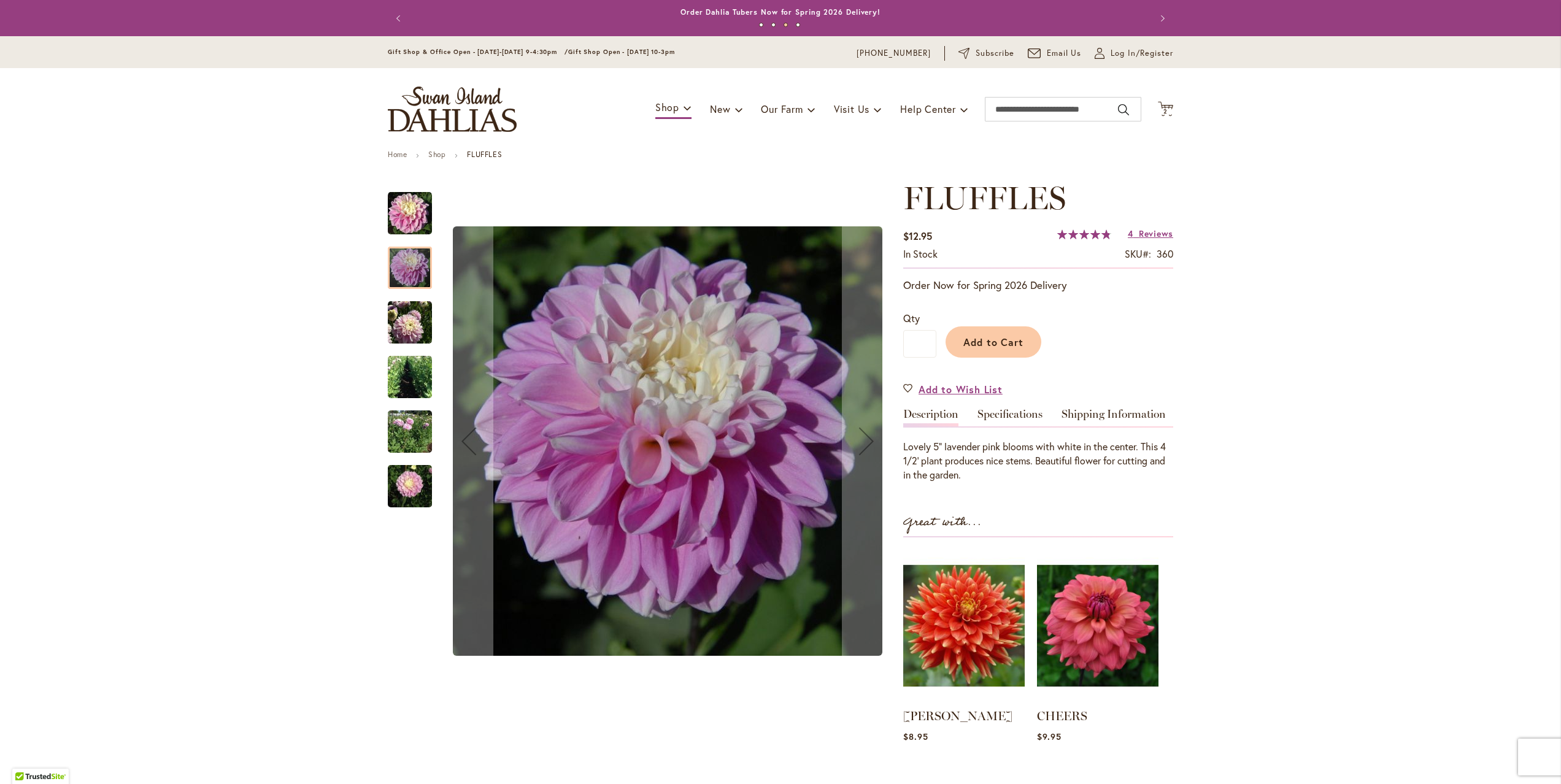
click at [413, 334] on img "FLUFFLES" at bounding box center [410, 322] width 45 height 45
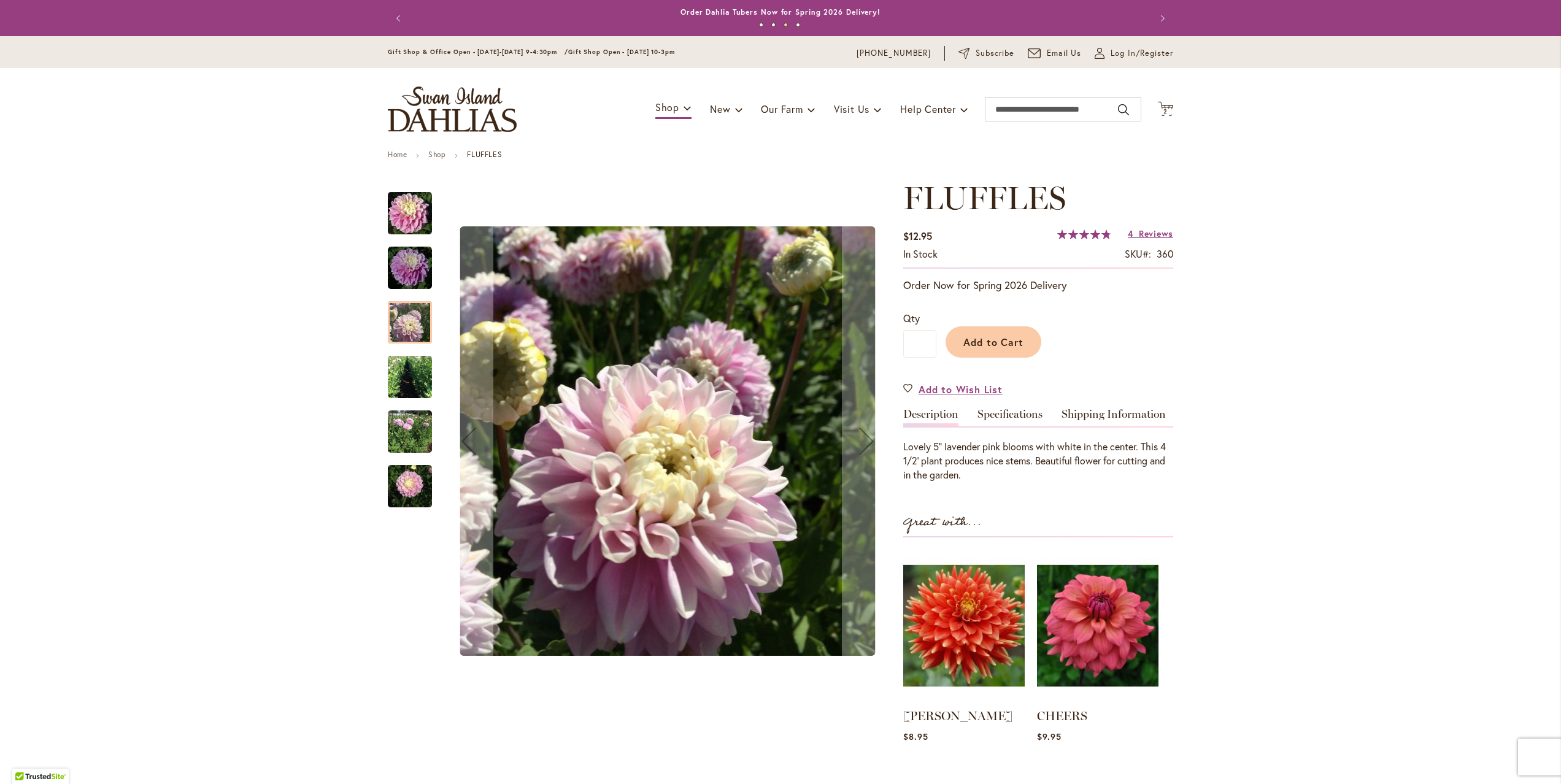
click at [418, 373] on img "FLUFFLES" at bounding box center [410, 376] width 45 height 58
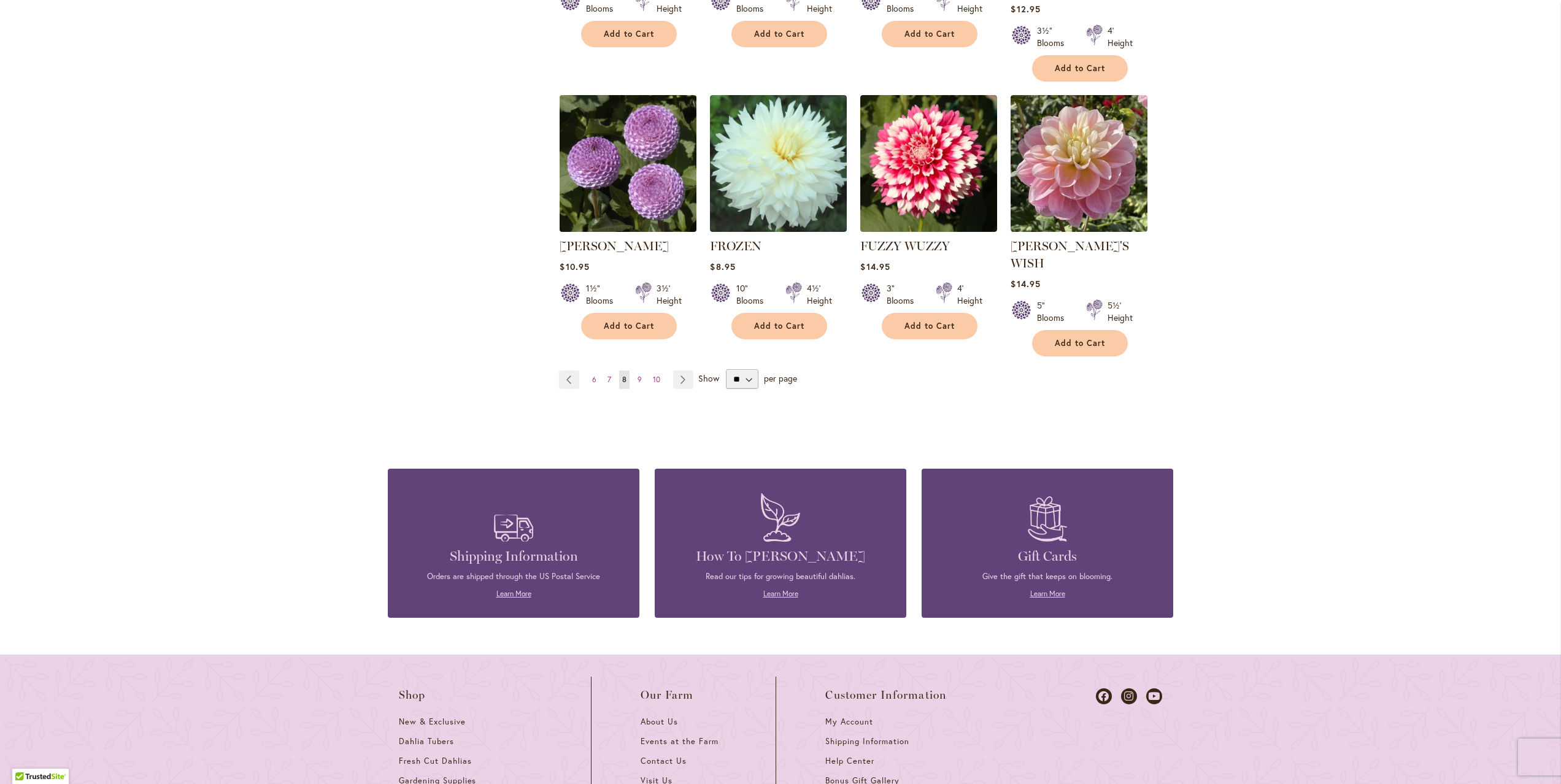
scroll to position [1008, 0]
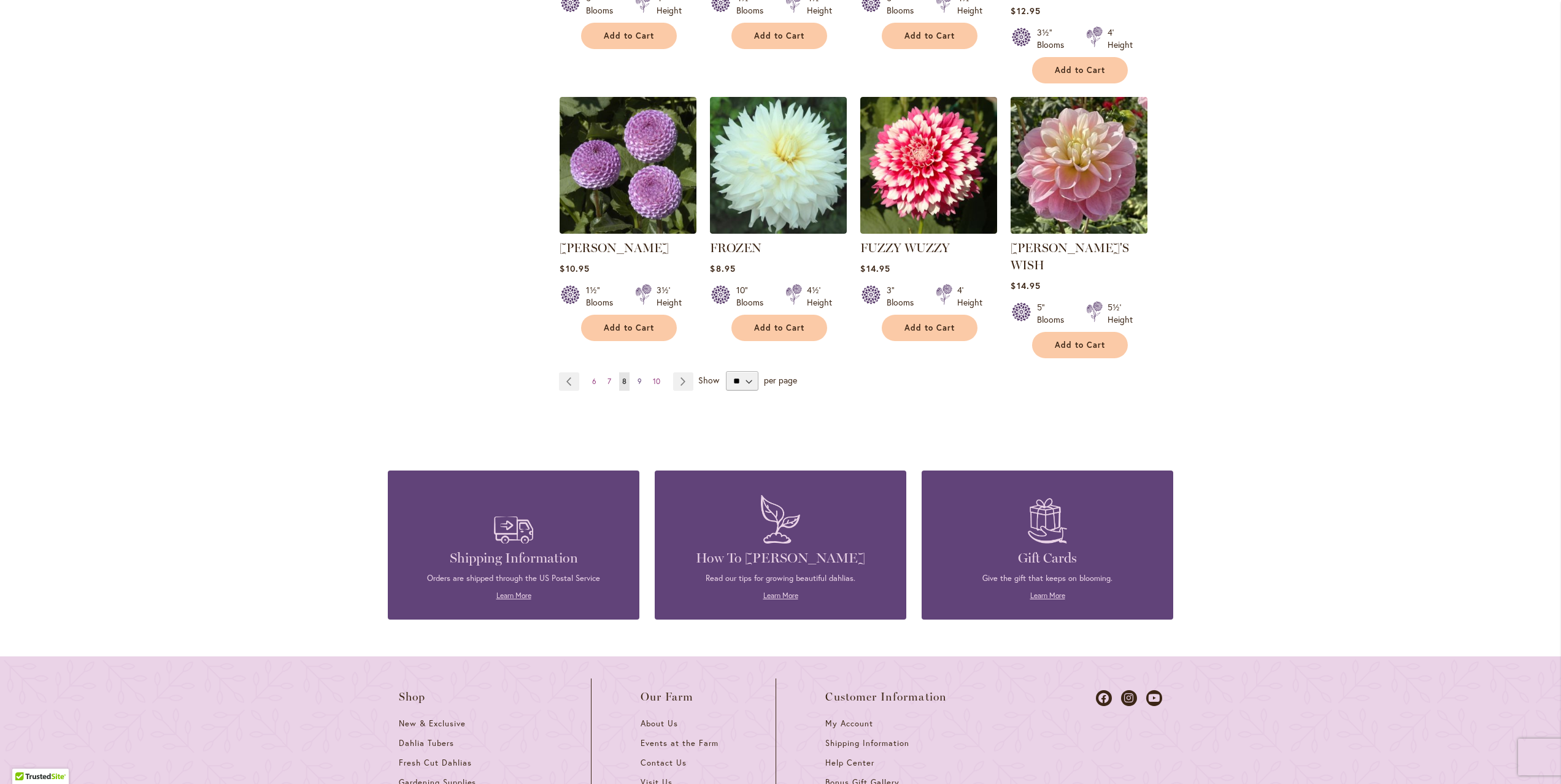
click at [639, 376] on span "9" at bounding box center [639, 381] width 4 height 10
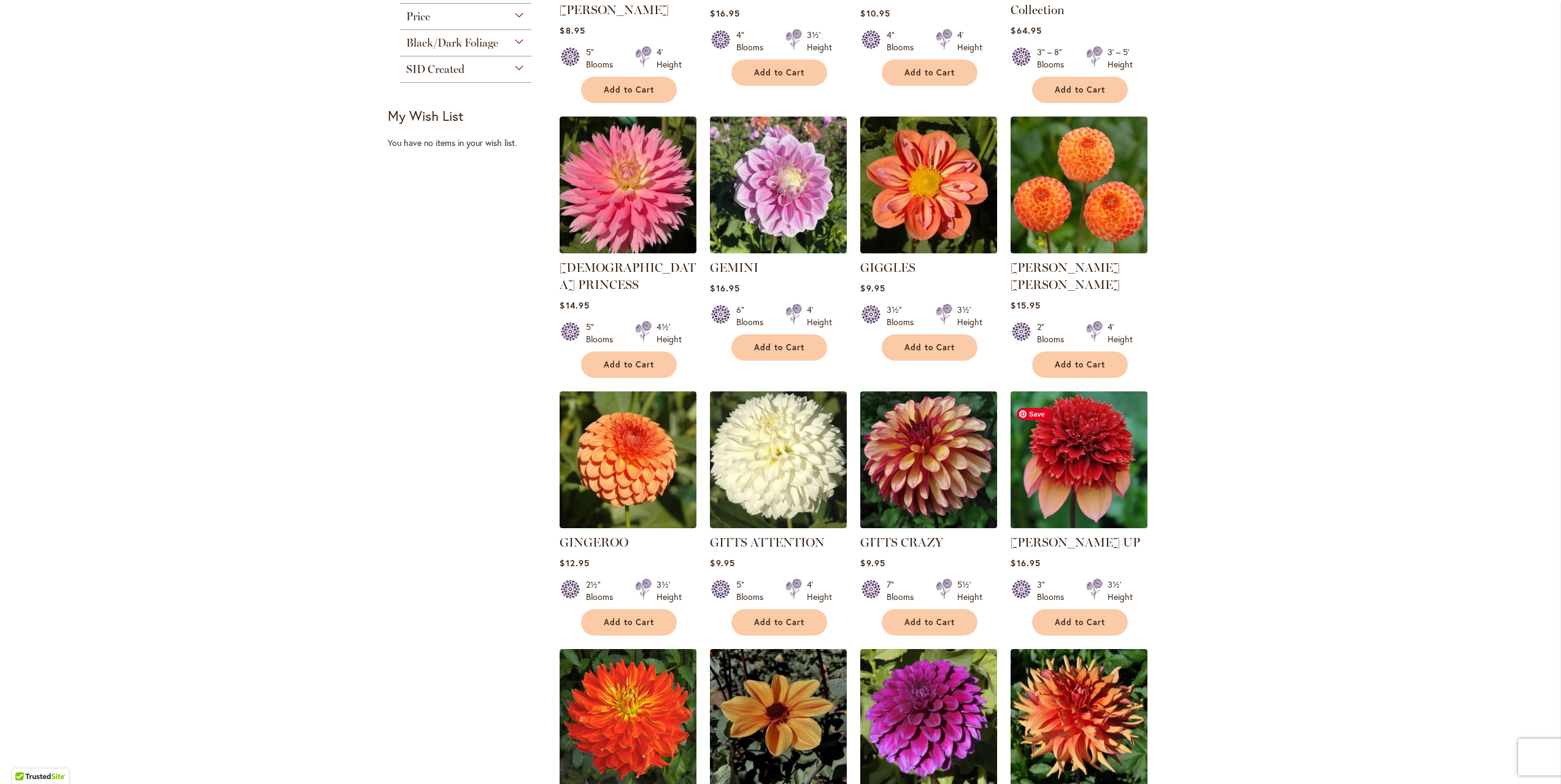
scroll to position [442, 0]
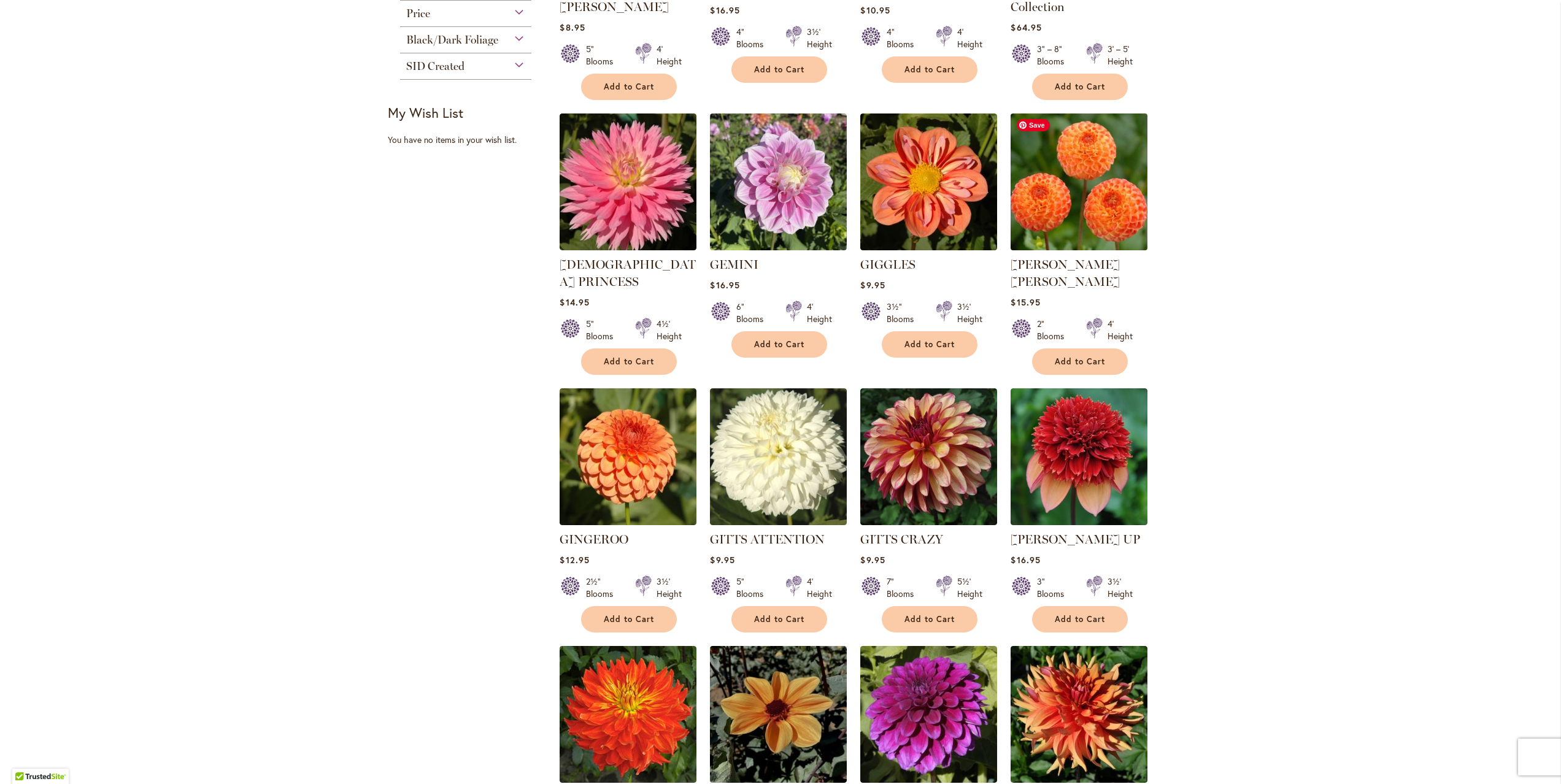
click at [1067, 189] on img at bounding box center [1079, 182] width 143 height 143
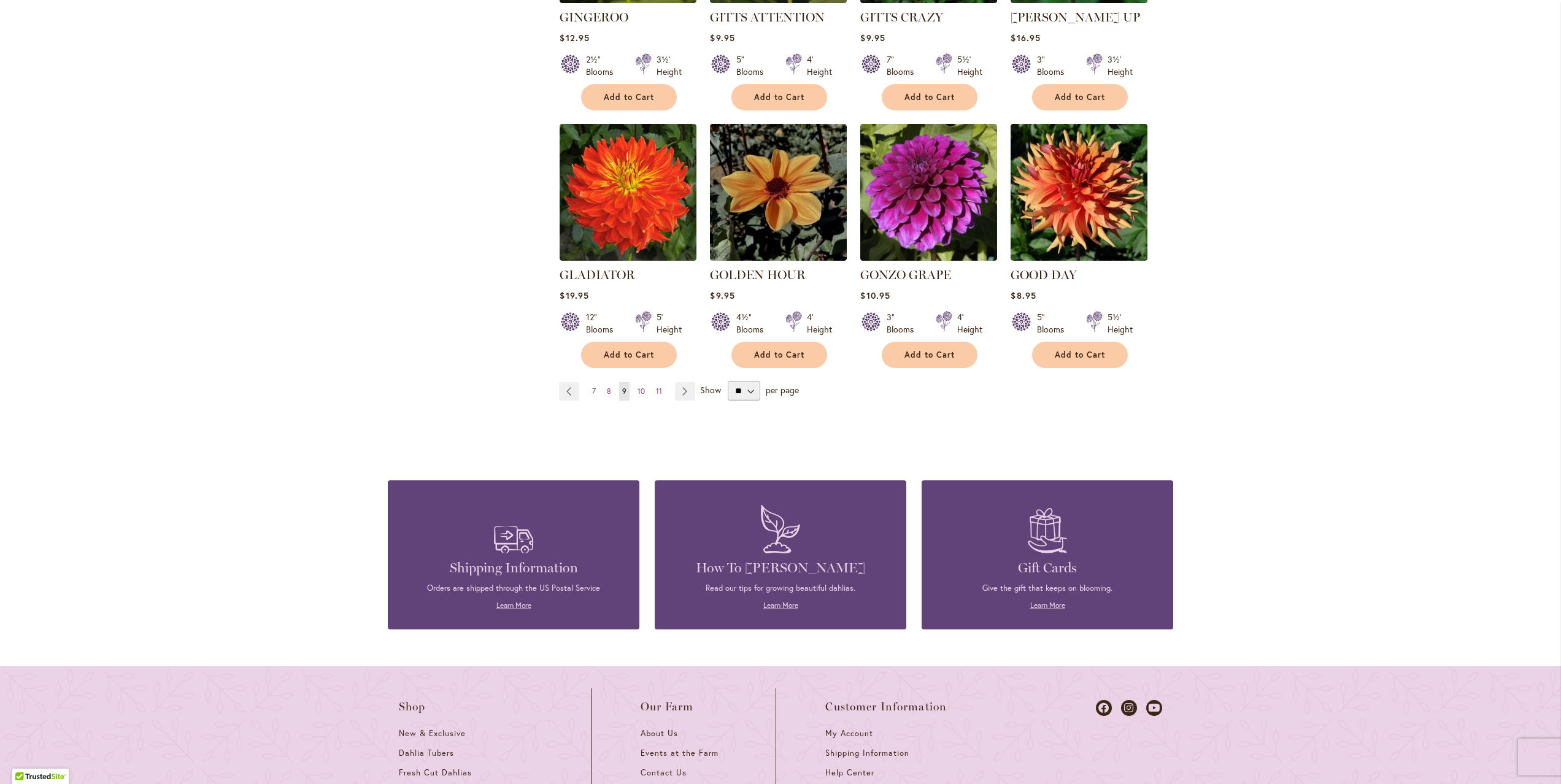
scroll to position [967, 0]
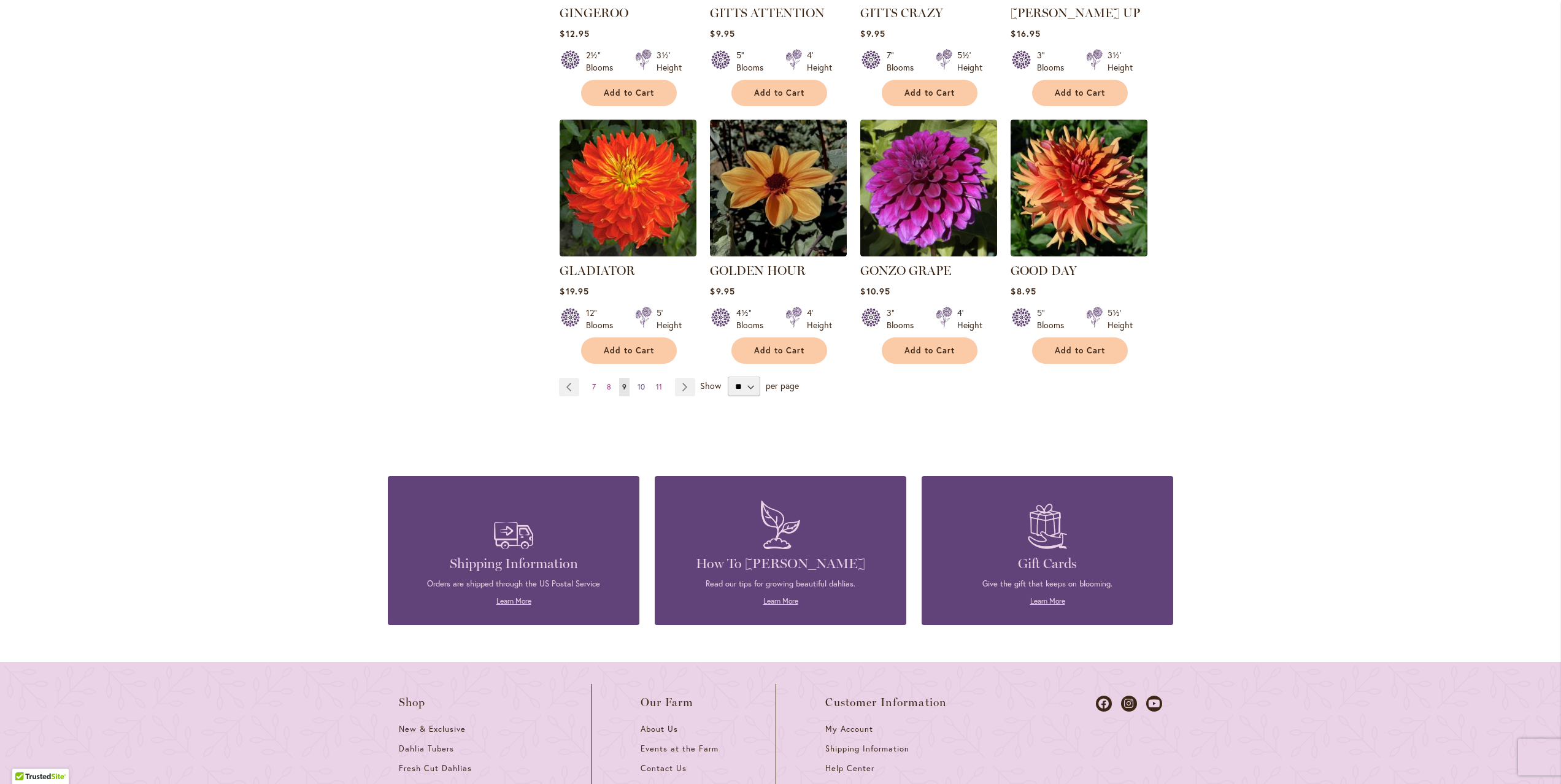
click at [647, 378] on link "Page 10" at bounding box center [640, 387] width 13 height 18
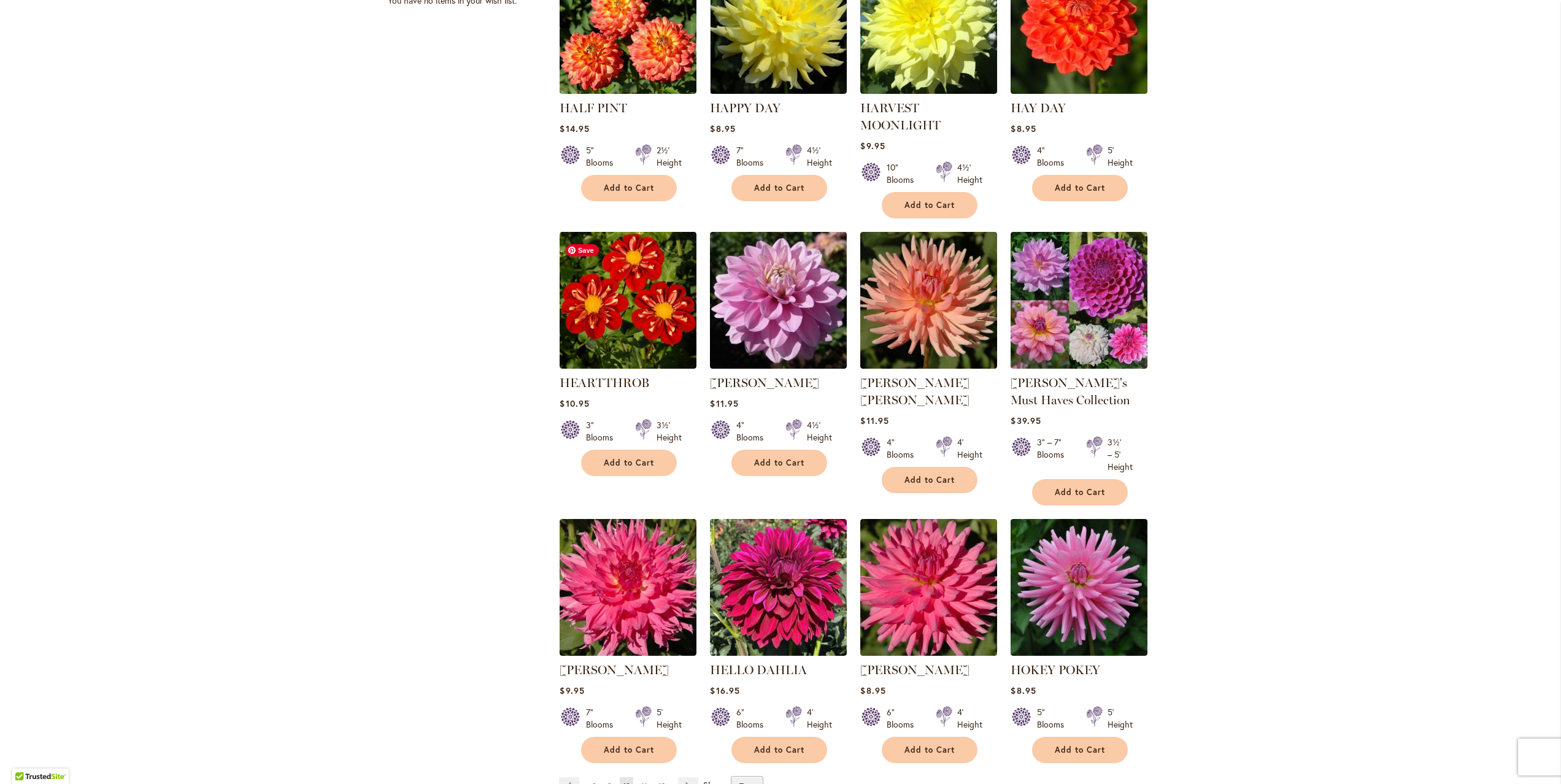
scroll to position [582, 0]
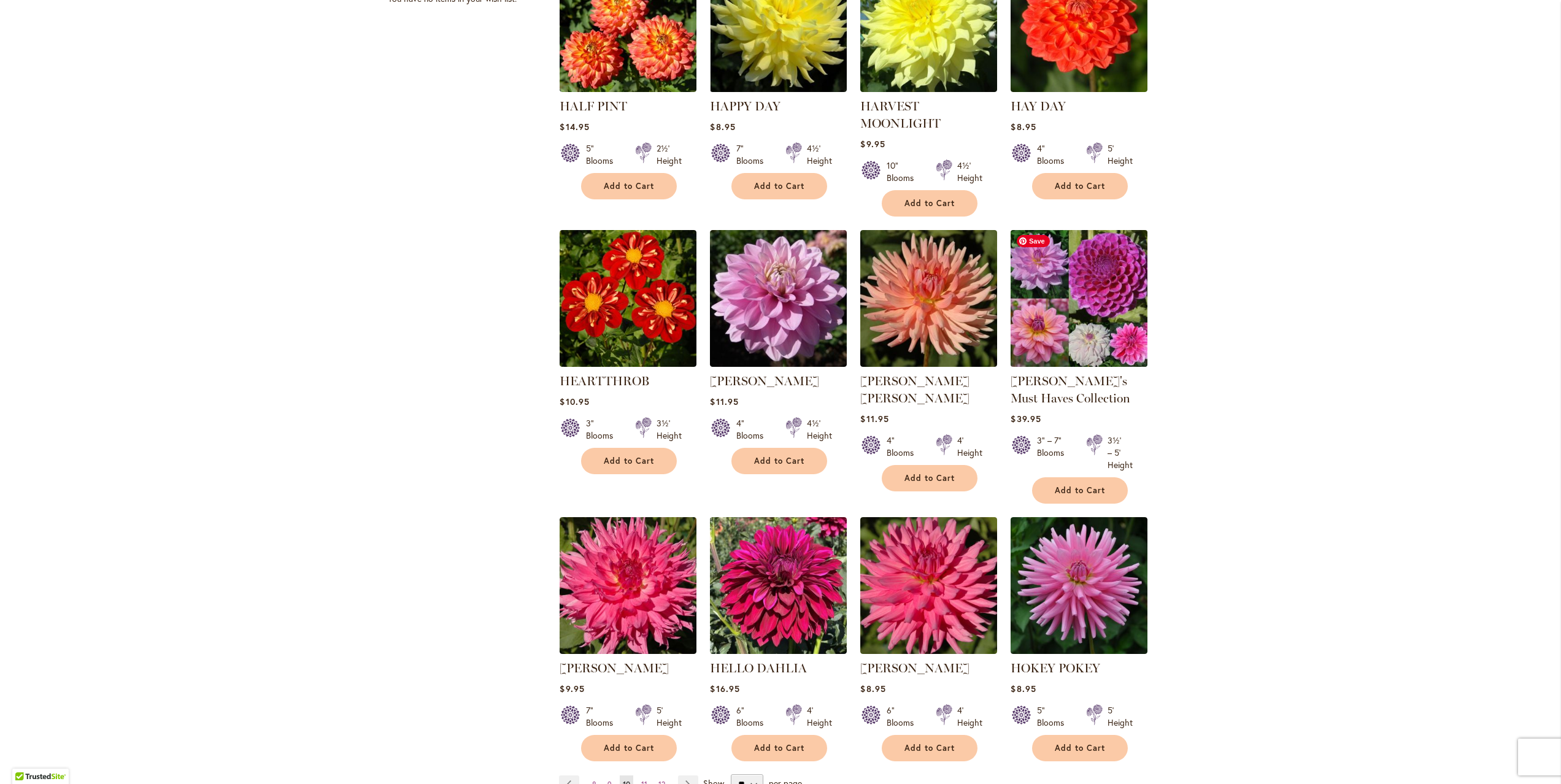
click at [1081, 319] on img at bounding box center [1079, 298] width 143 height 143
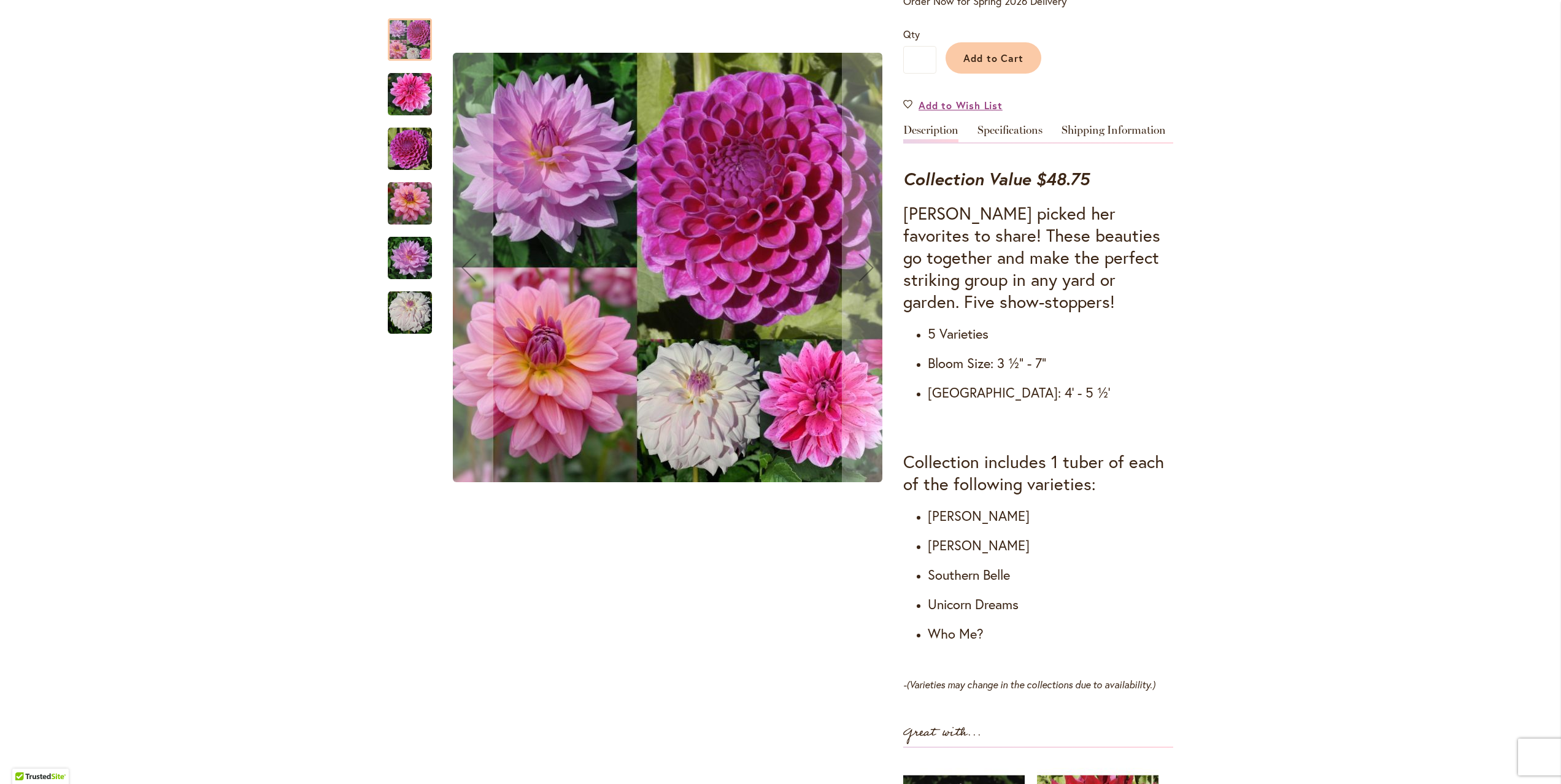
scroll to position [359, 0]
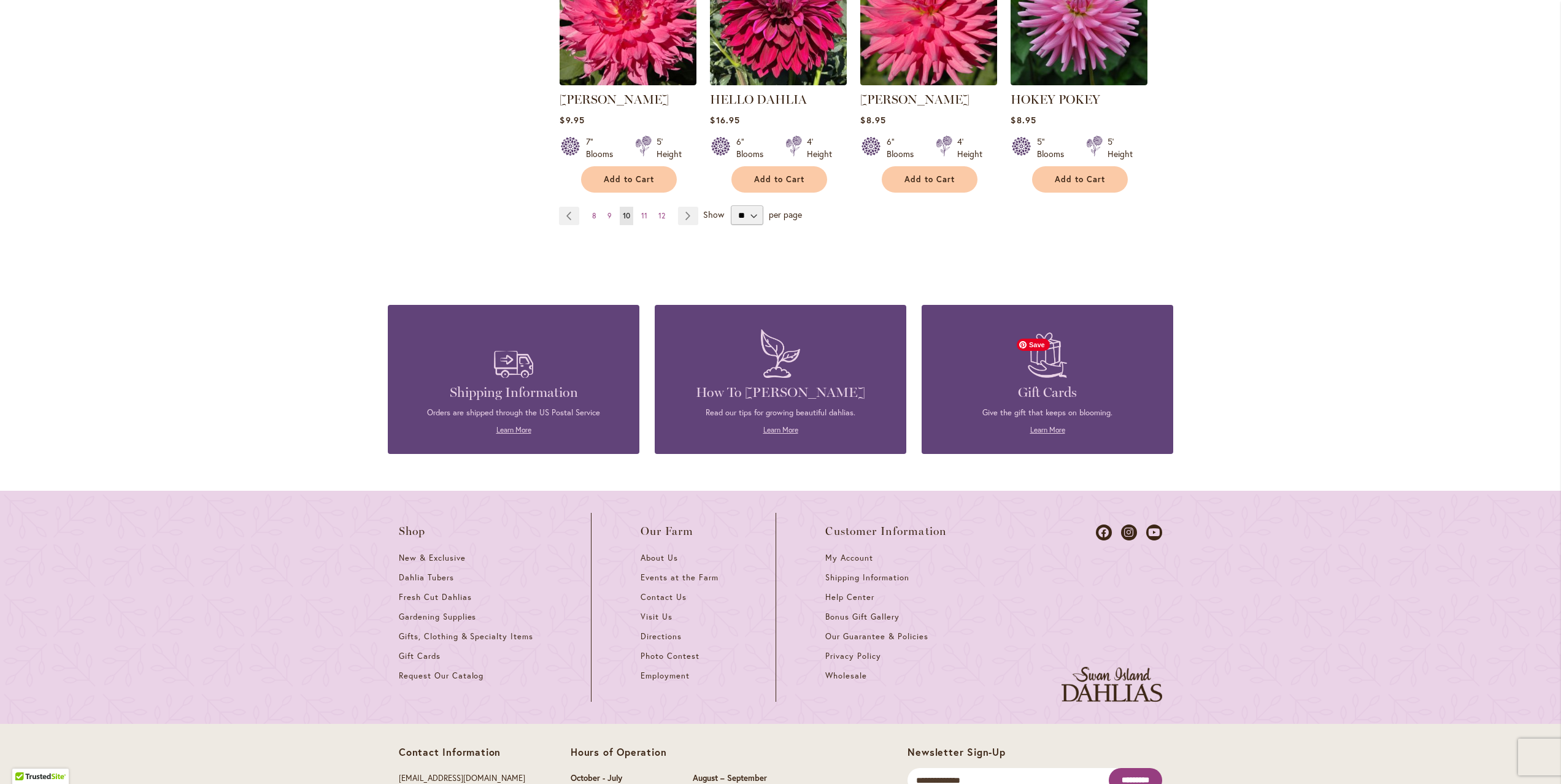
scroll to position [1155, 0]
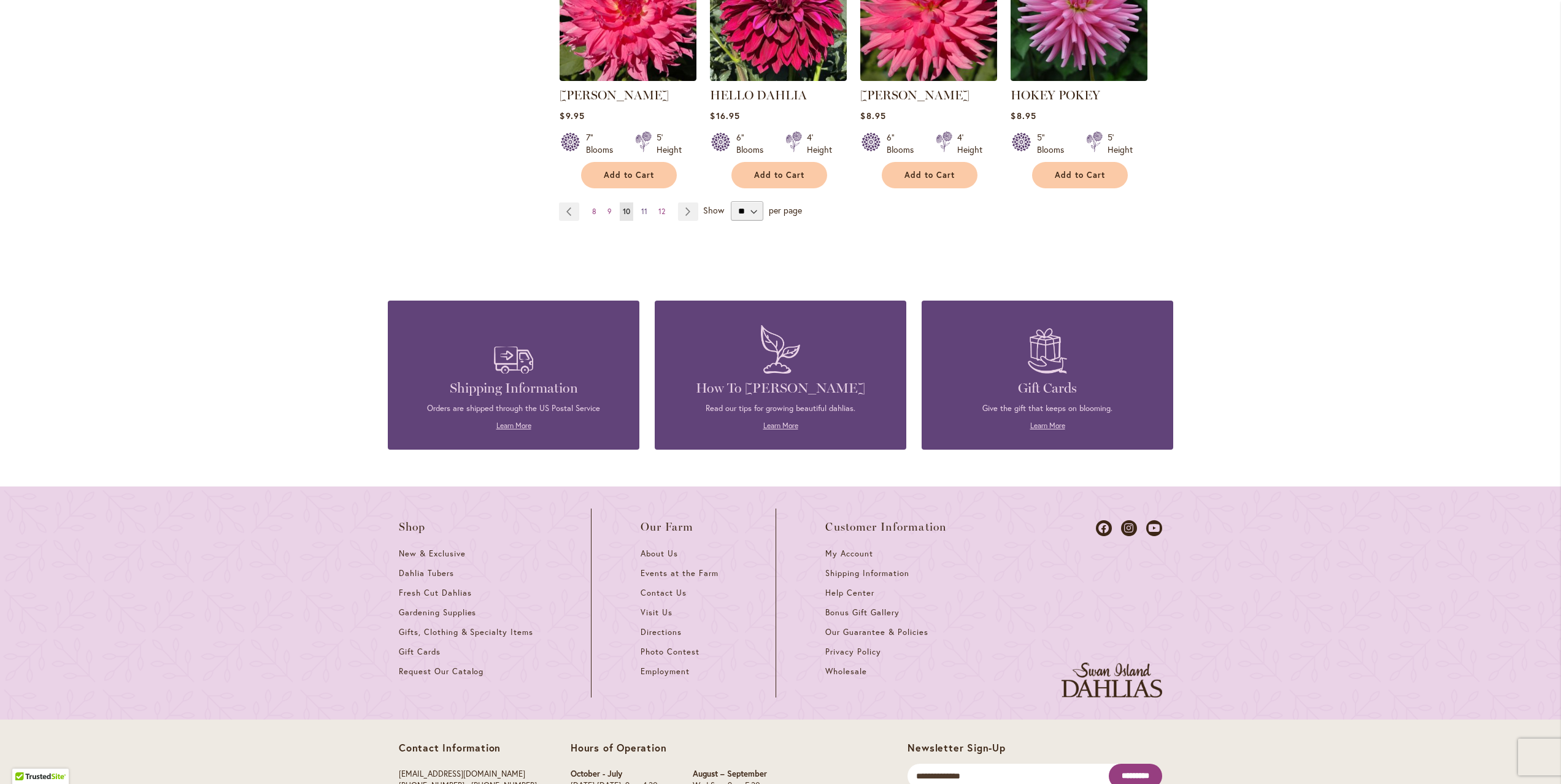
click at [644, 208] on span "11" at bounding box center [644, 211] width 6 height 10
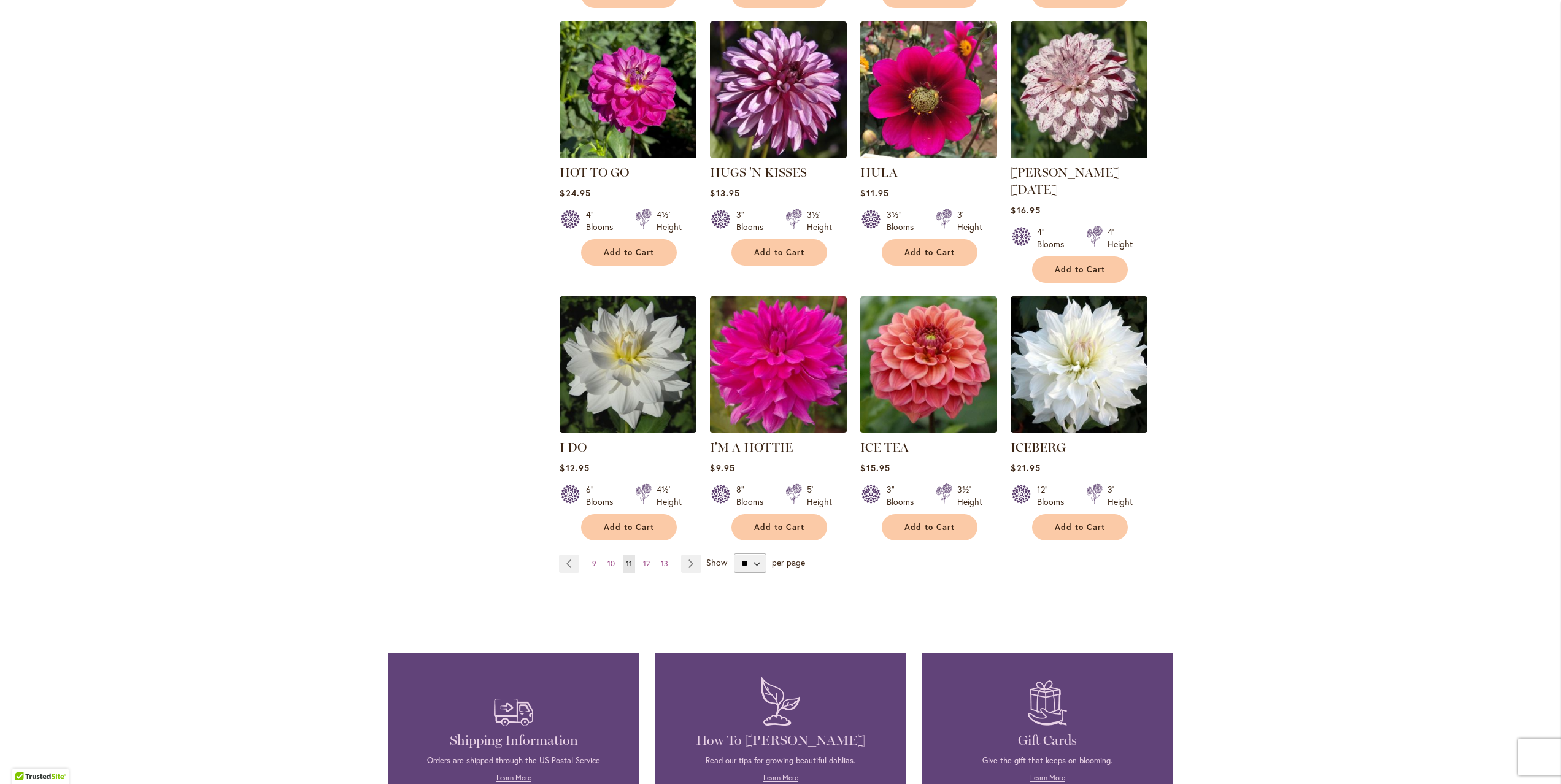
scroll to position [792, 0]
click at [1088, 395] on img at bounding box center [1079, 363] width 143 height 143
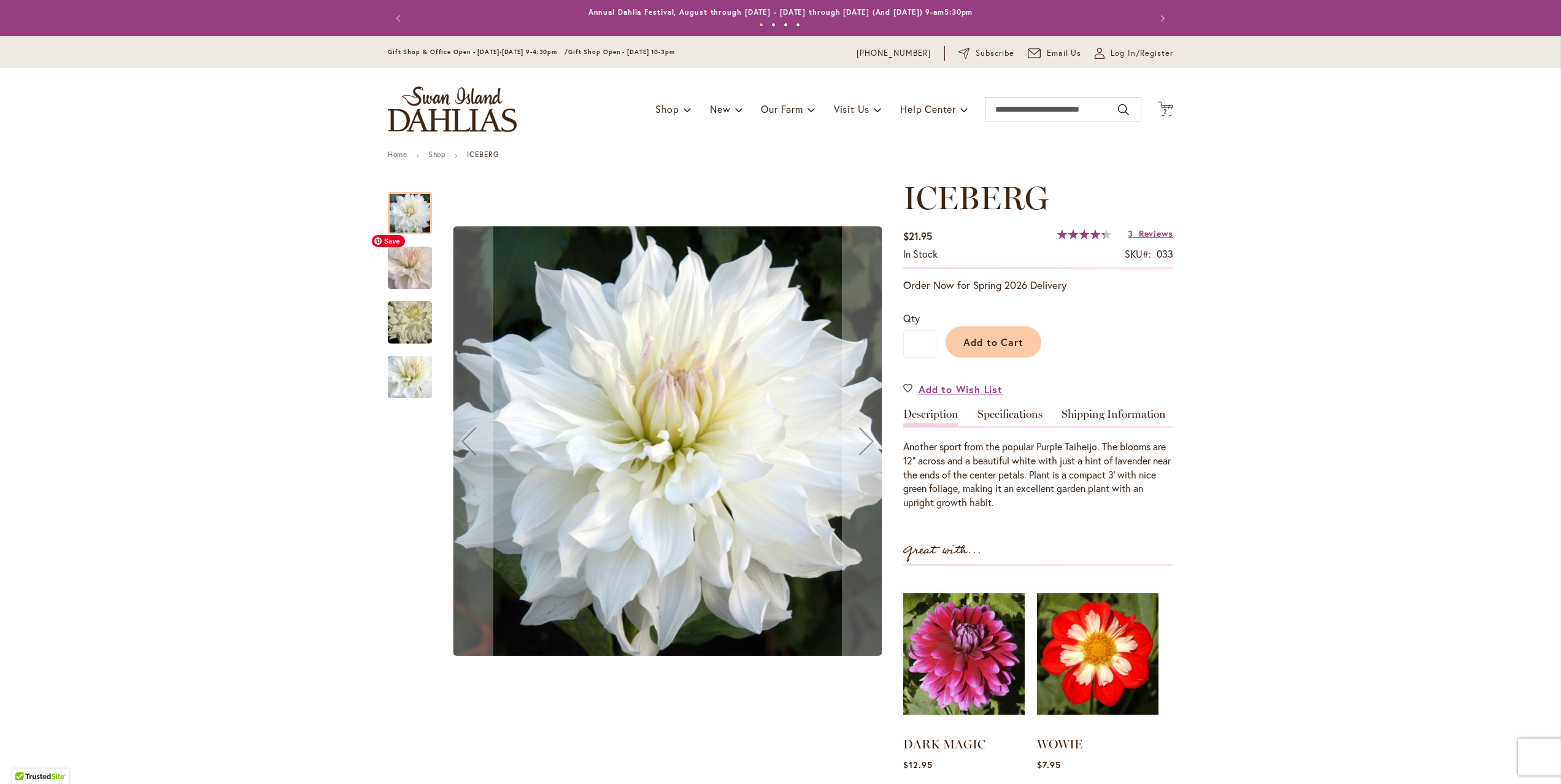
click at [410, 280] on img "ICEBERG" at bounding box center [410, 267] width 88 height 78
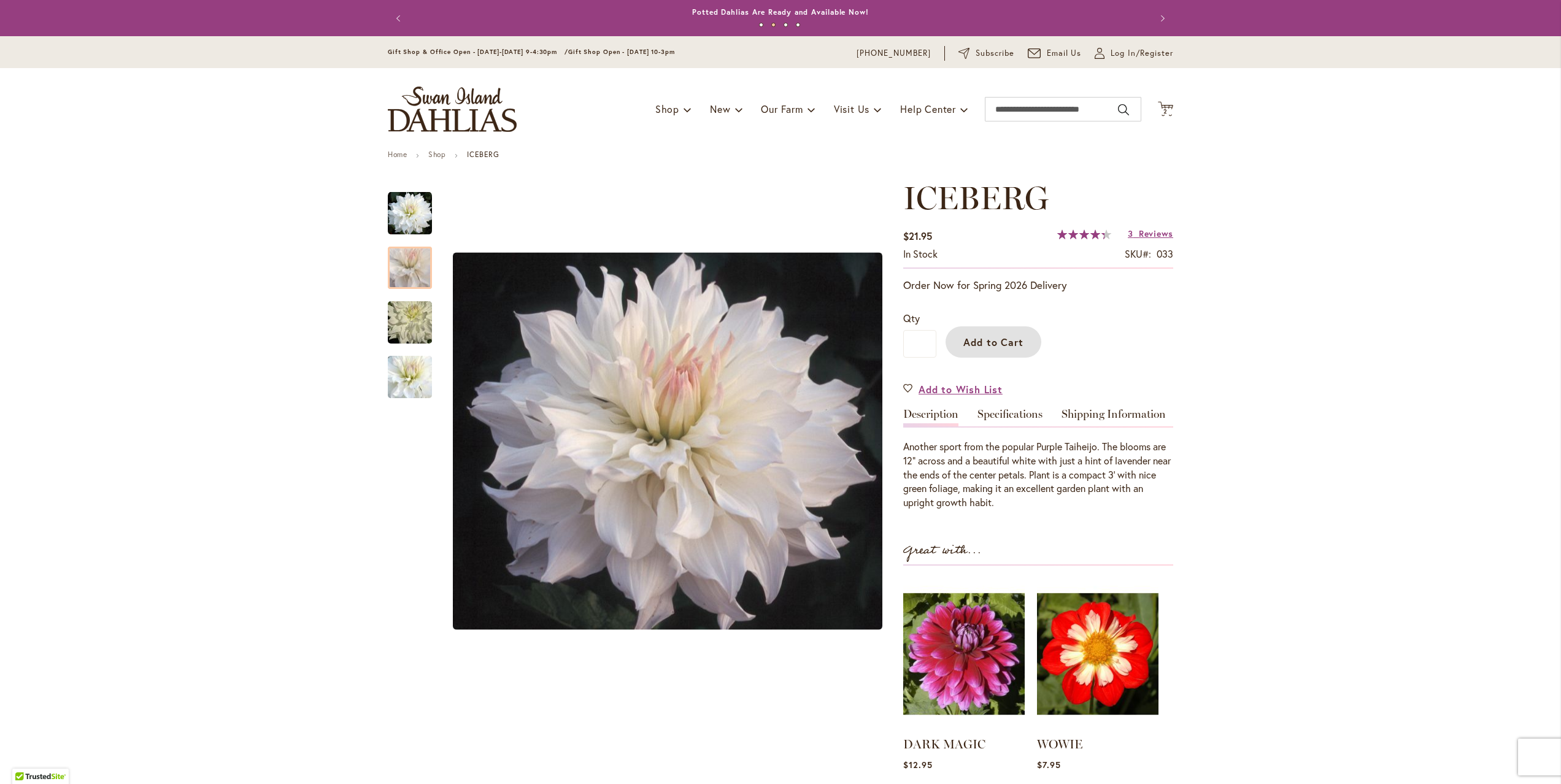
drag, startPoint x: 961, startPoint y: 345, endPoint x: 963, endPoint y: 353, distance: 8.2
click at [961, 345] on button "Add to Cart" at bounding box center [994, 342] width 96 height 31
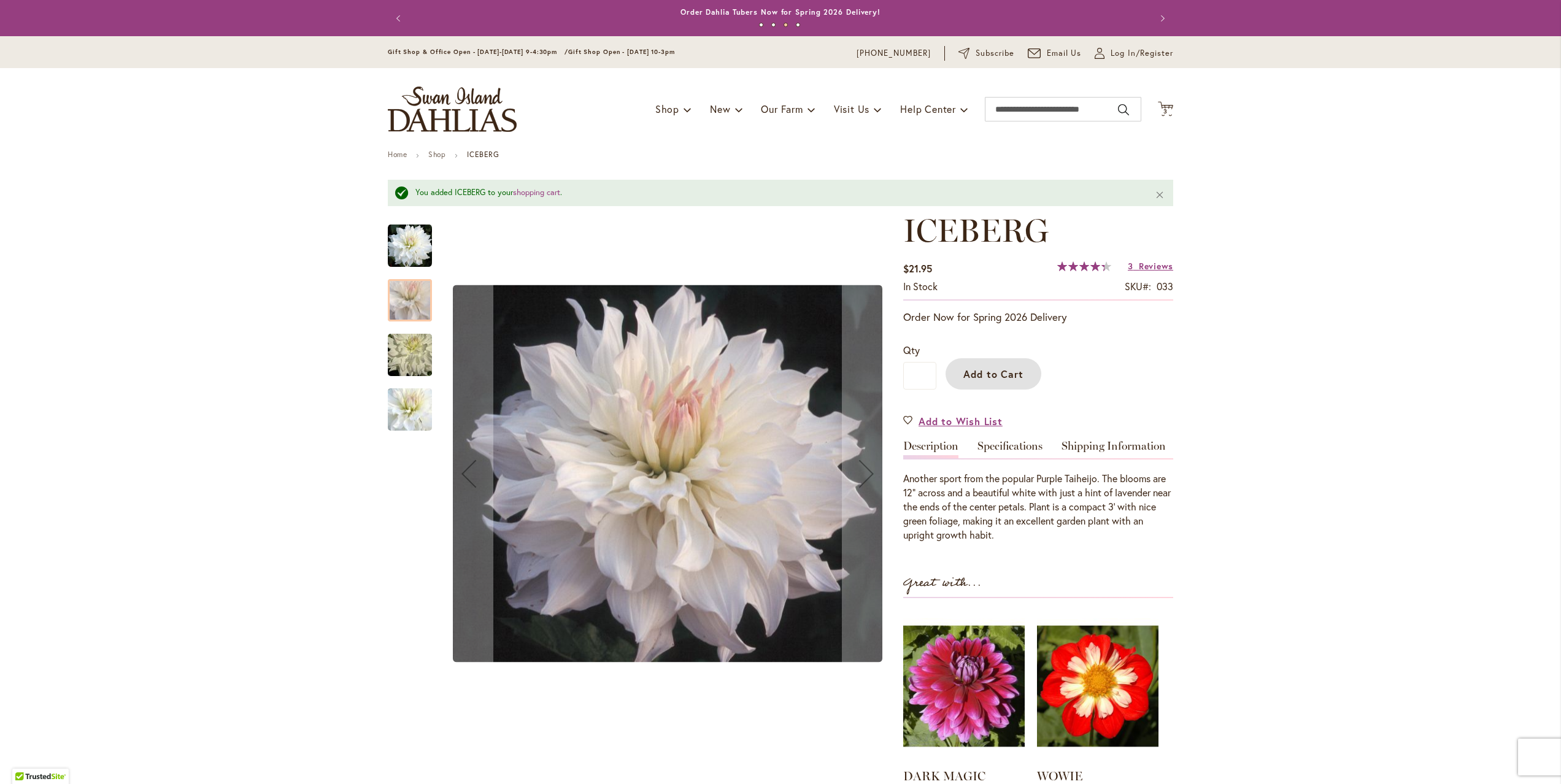
click at [406, 354] on img "ICEBERG" at bounding box center [410, 354] width 88 height 58
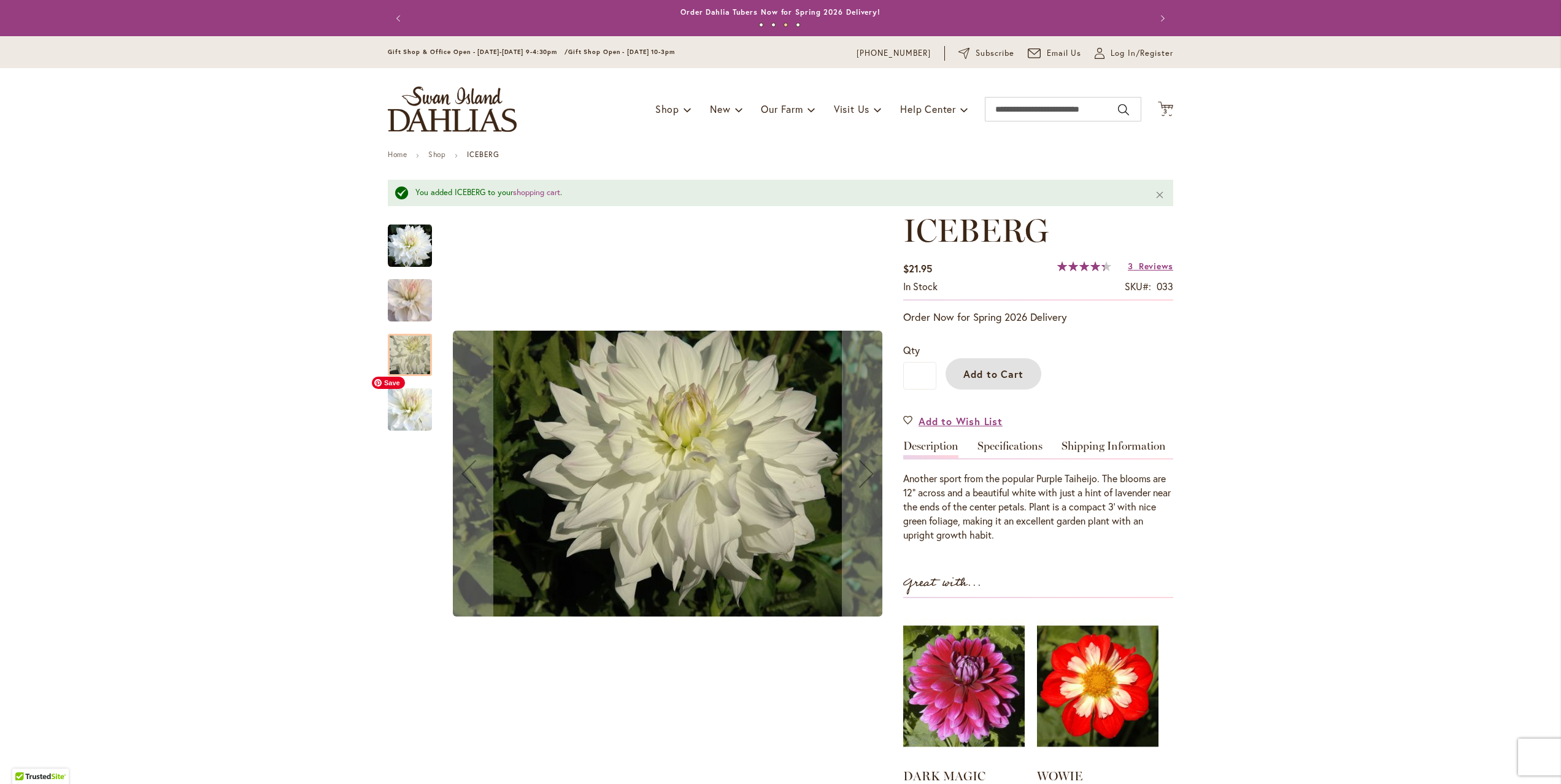
click at [404, 410] on img "ICEBERG" at bounding box center [410, 409] width 88 height 77
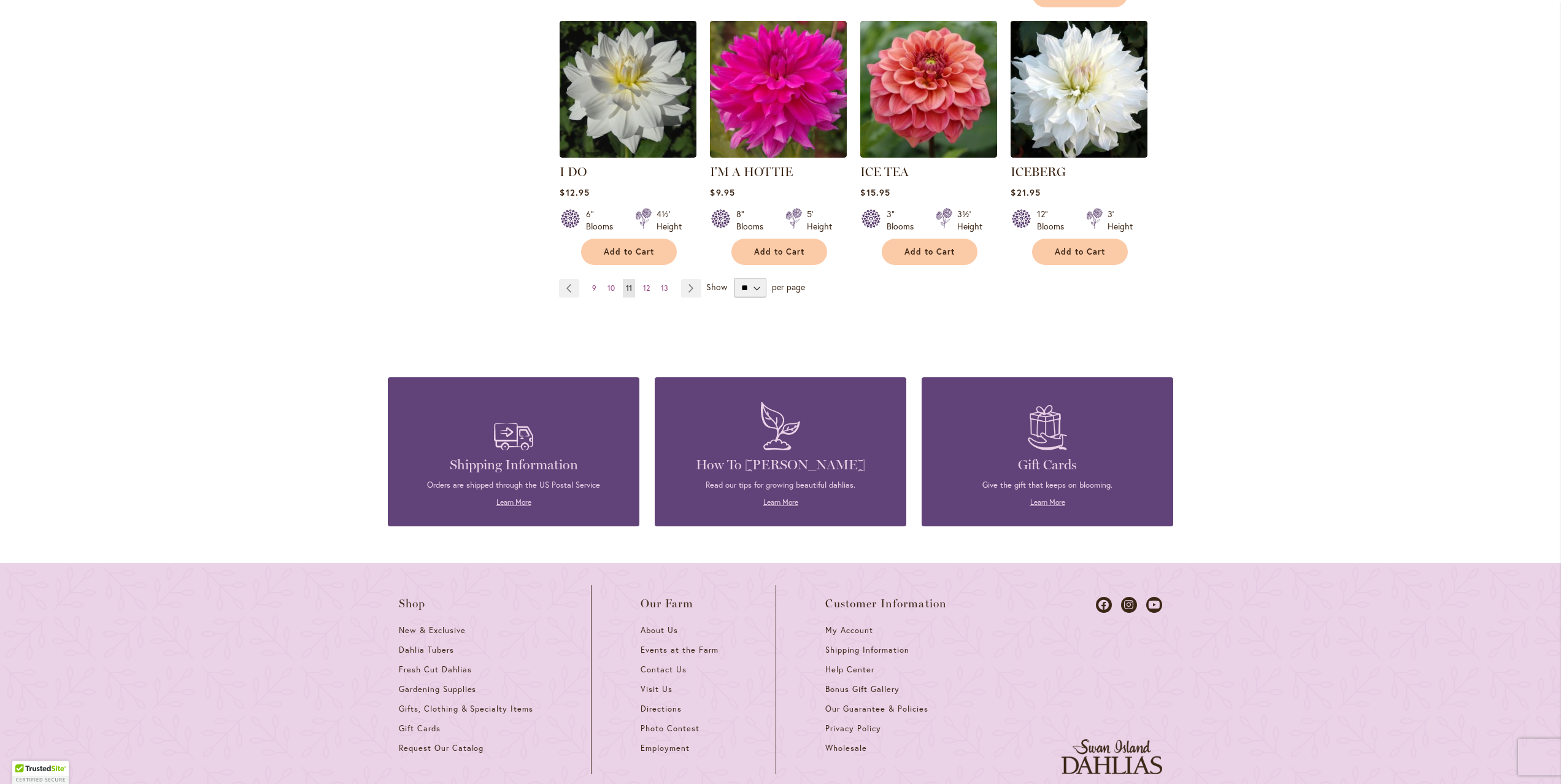
scroll to position [1122, 0]
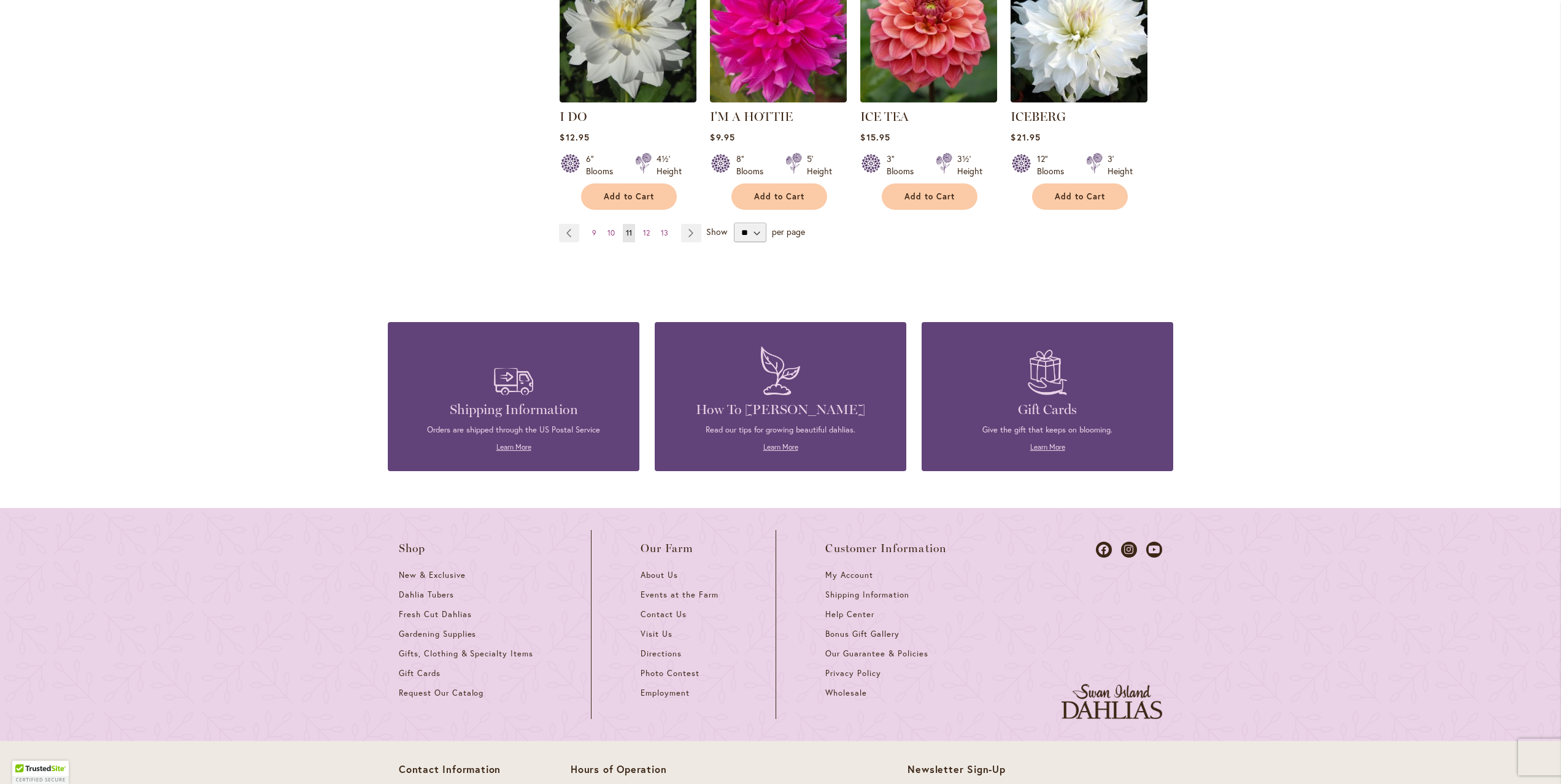
drag, startPoint x: 651, startPoint y: 212, endPoint x: 636, endPoint y: 210, distance: 15.1
click at [650, 224] on link "Page 12" at bounding box center [646, 232] width 13 height 18
